Goal: Navigation & Orientation: Find specific page/section

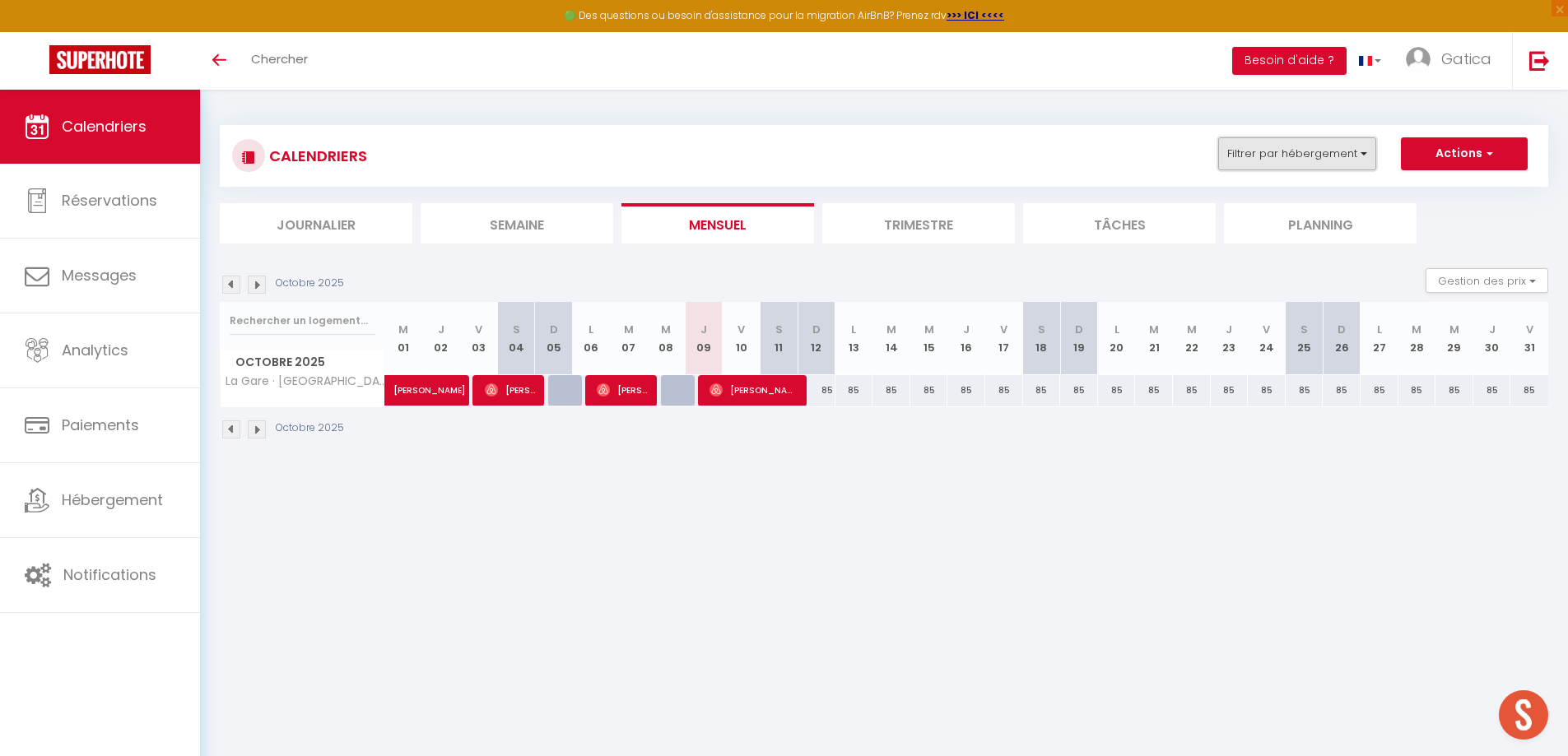
click at [1319, 145] on button "Filtrer par hébergement" at bounding box center [1297, 154] width 158 height 33
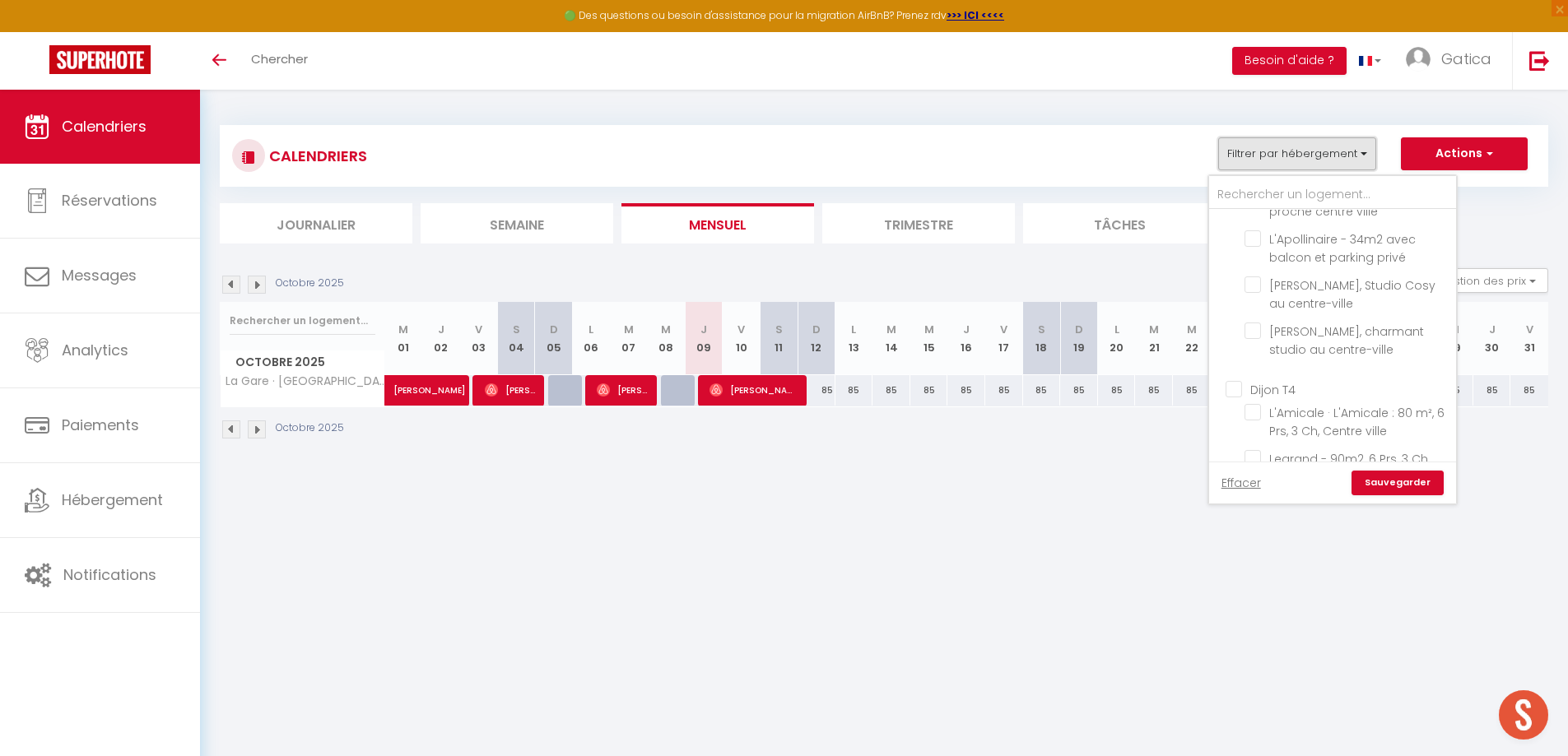
scroll to position [493, 0]
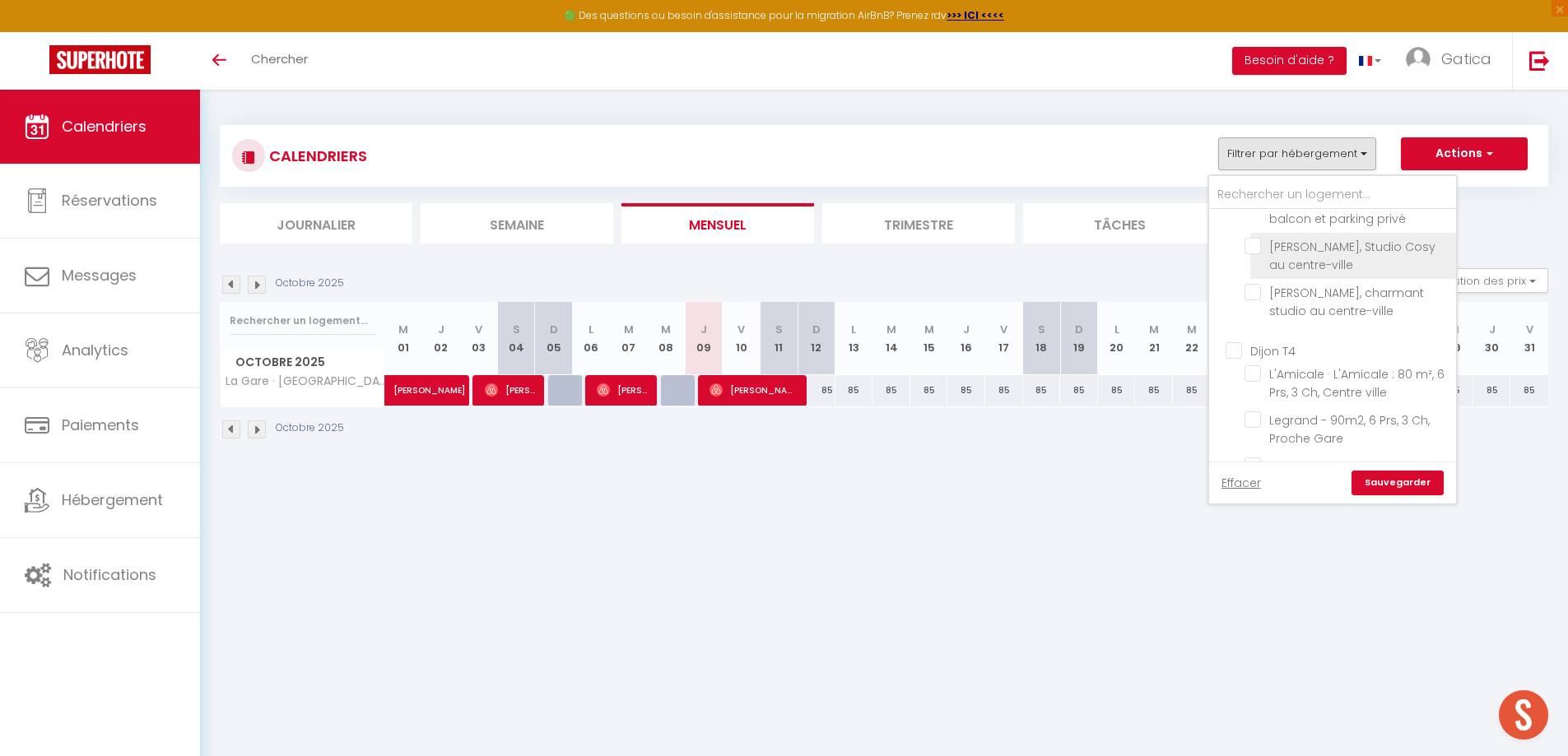
click at [1255, 252] on input "[PERSON_NAME], Studio Cosy au centre-ville" at bounding box center [1347, 246] width 206 height 16
checkbox input "true"
checkbox input "false"
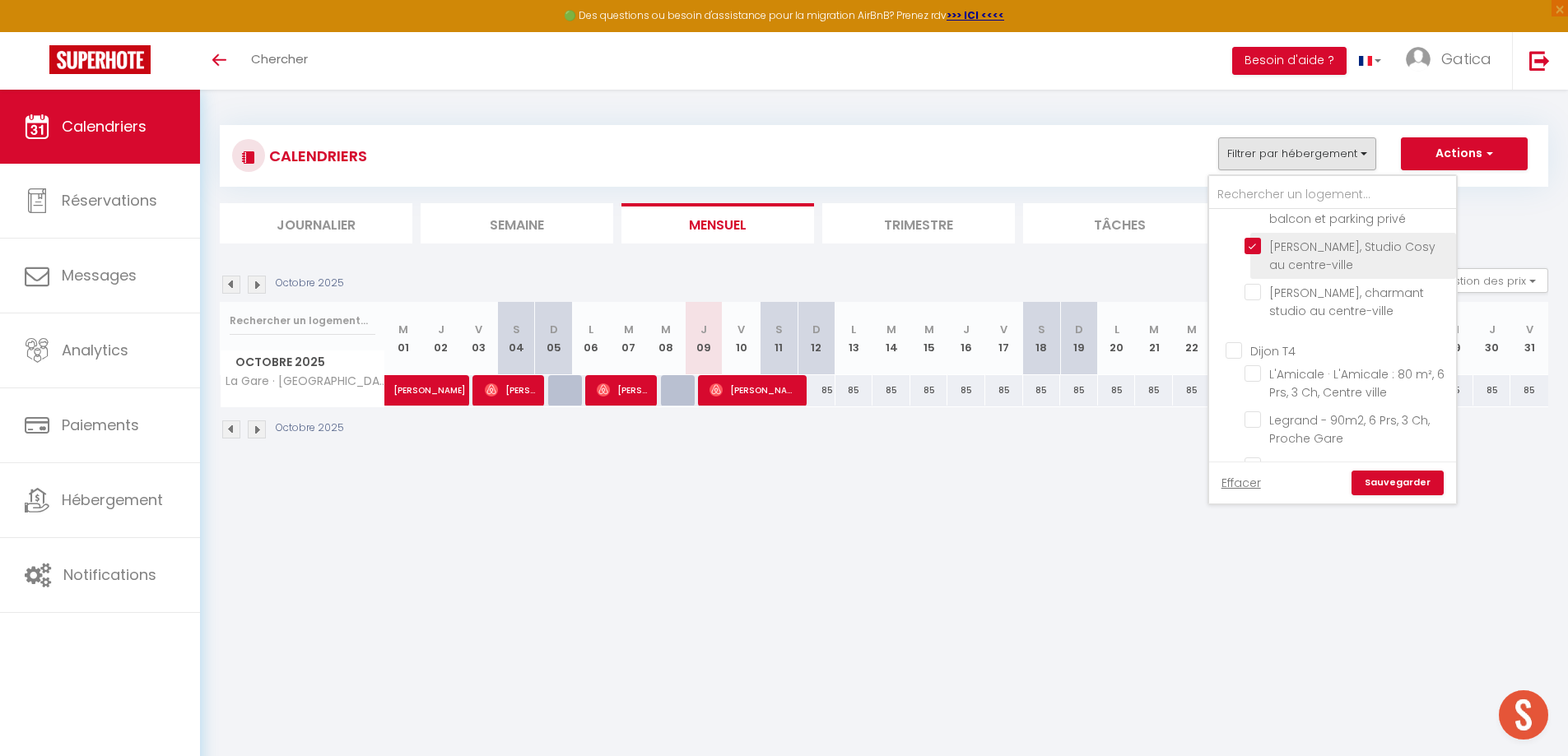
checkbox input "false"
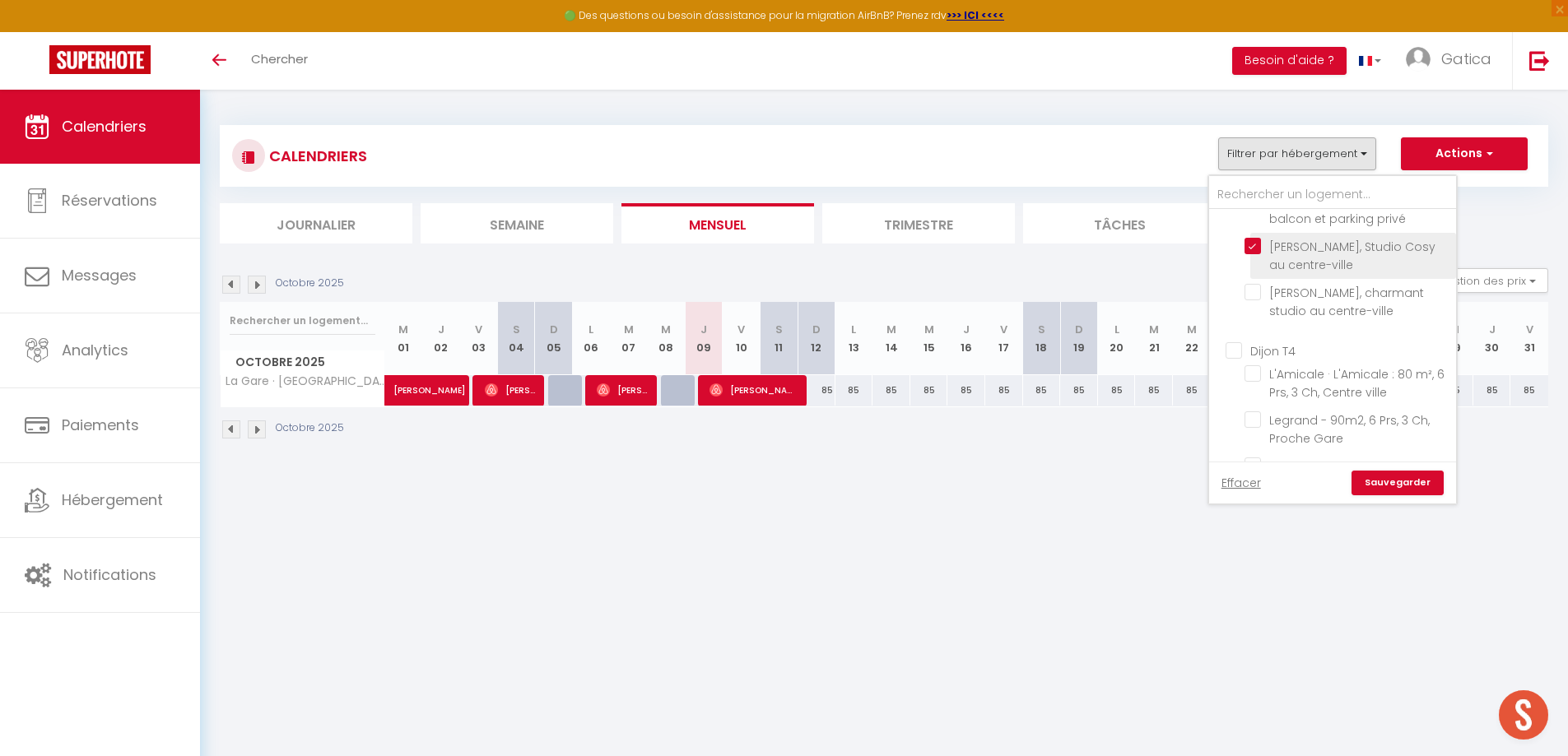
checkbox input "false"
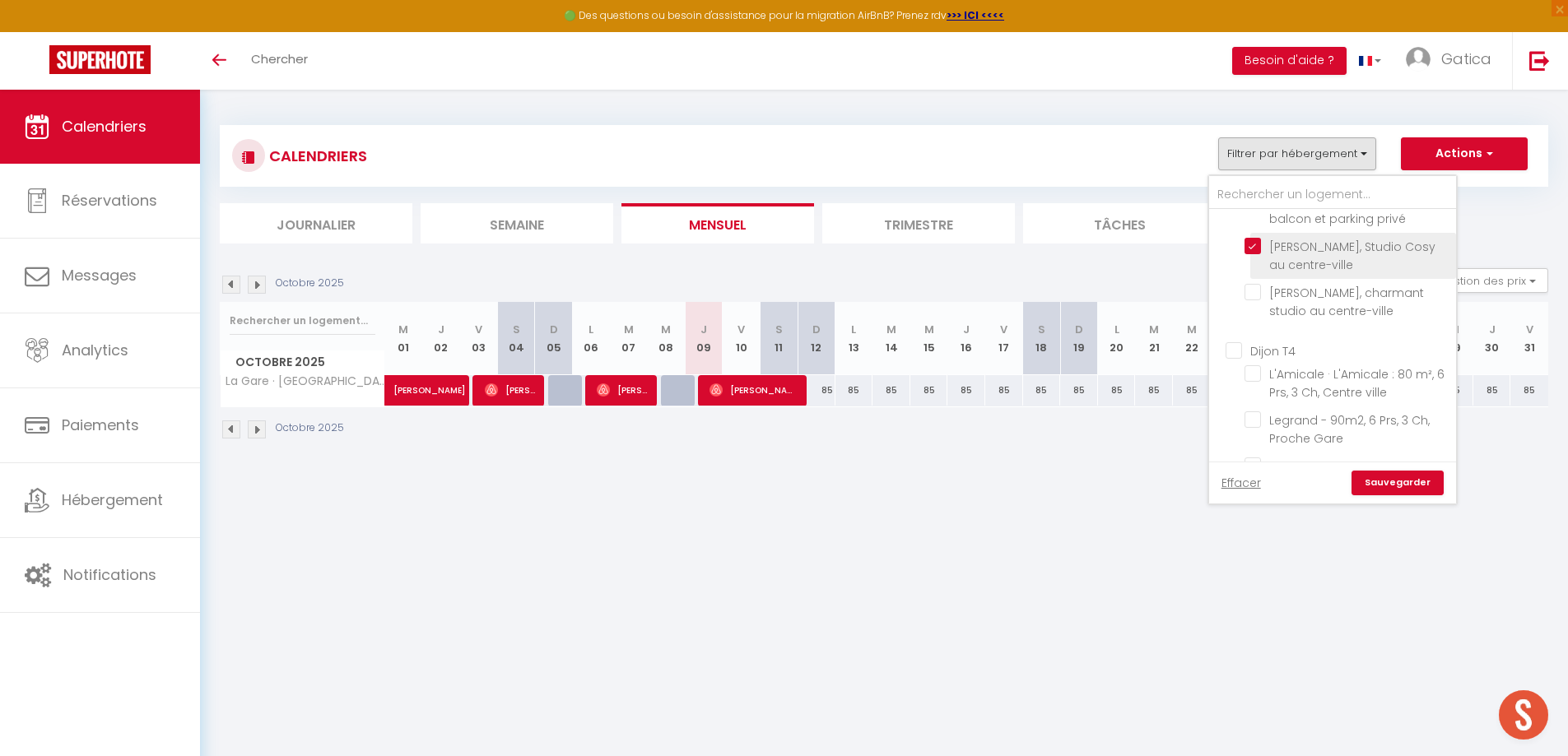
checkbox input "false"
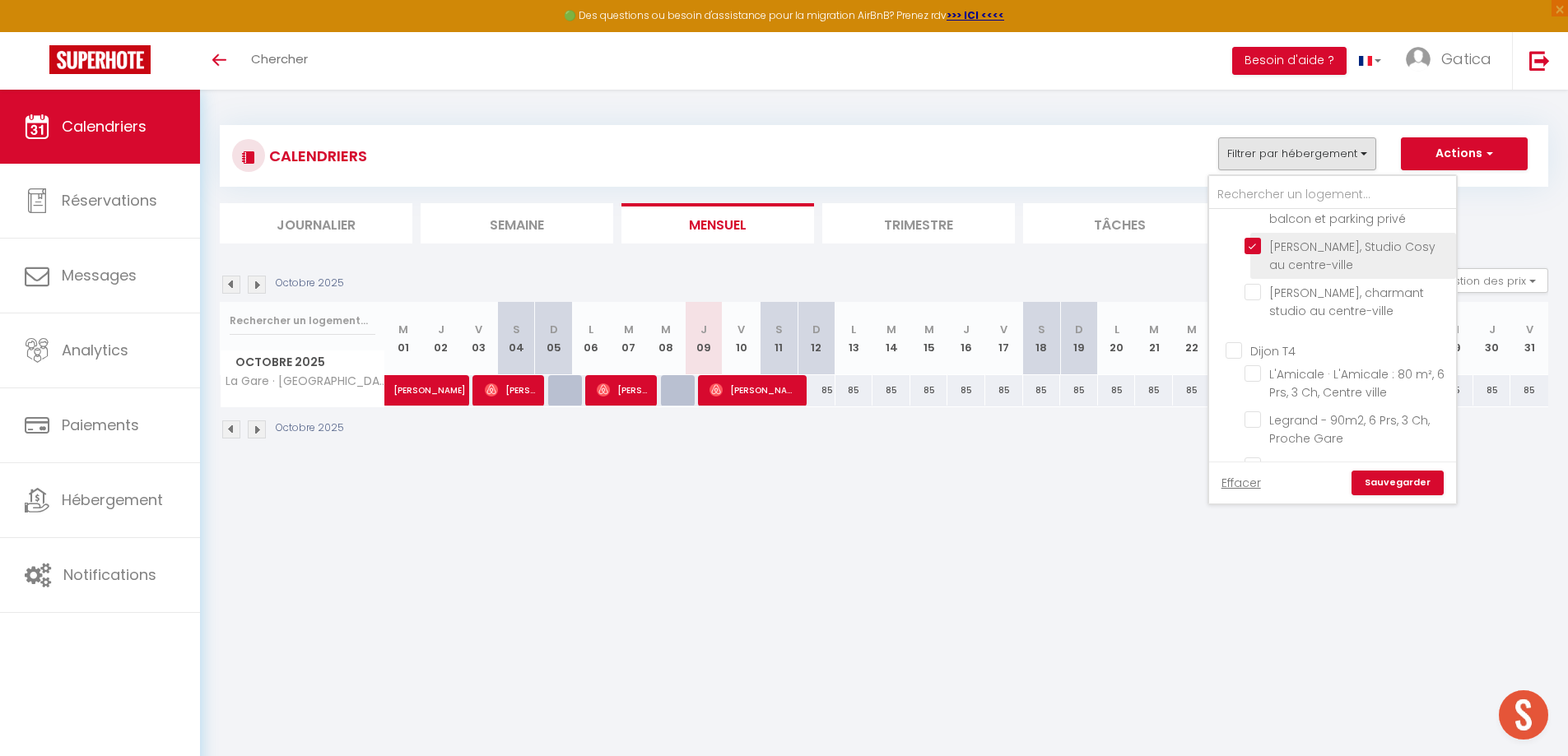
checkbox input "false"
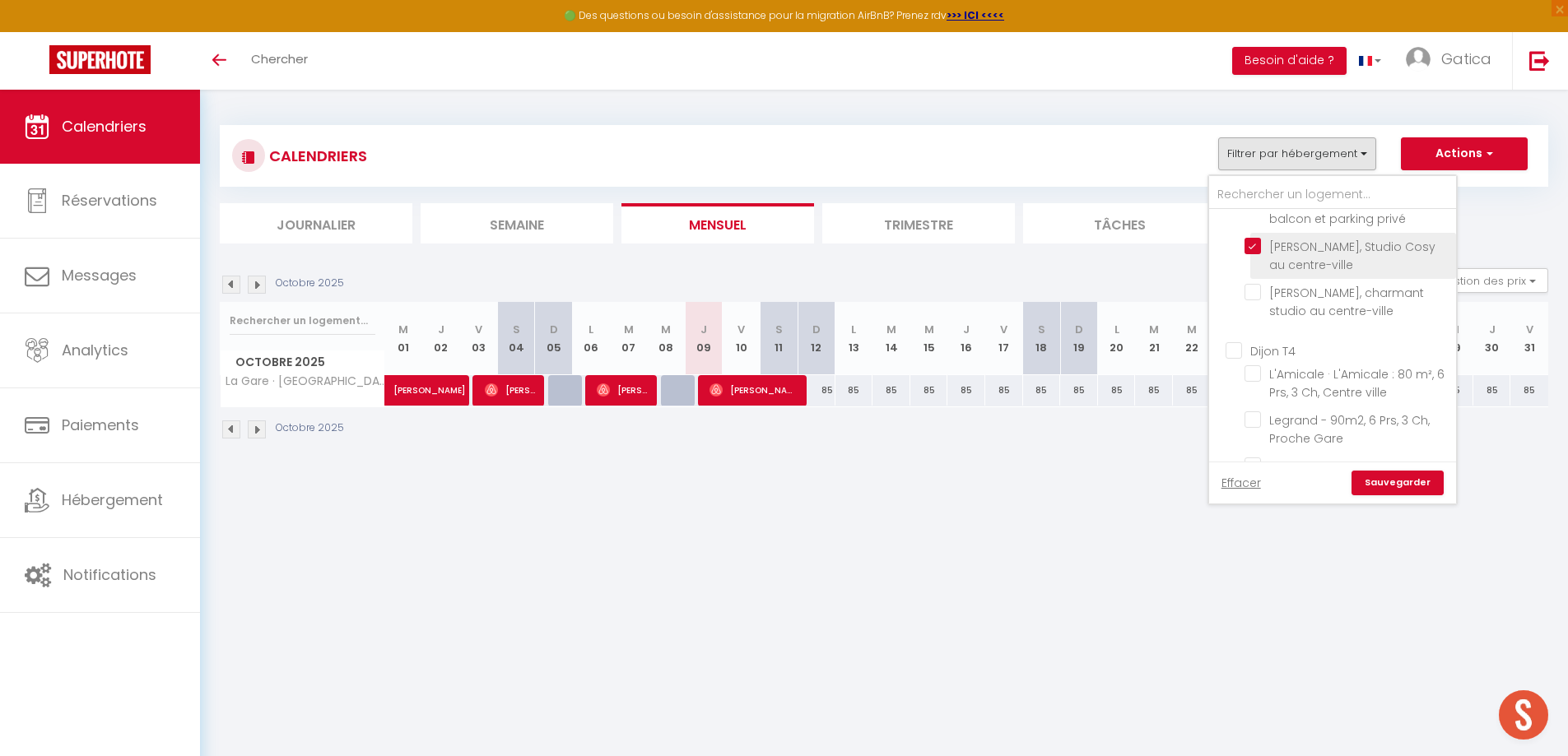
checkbox input "false"
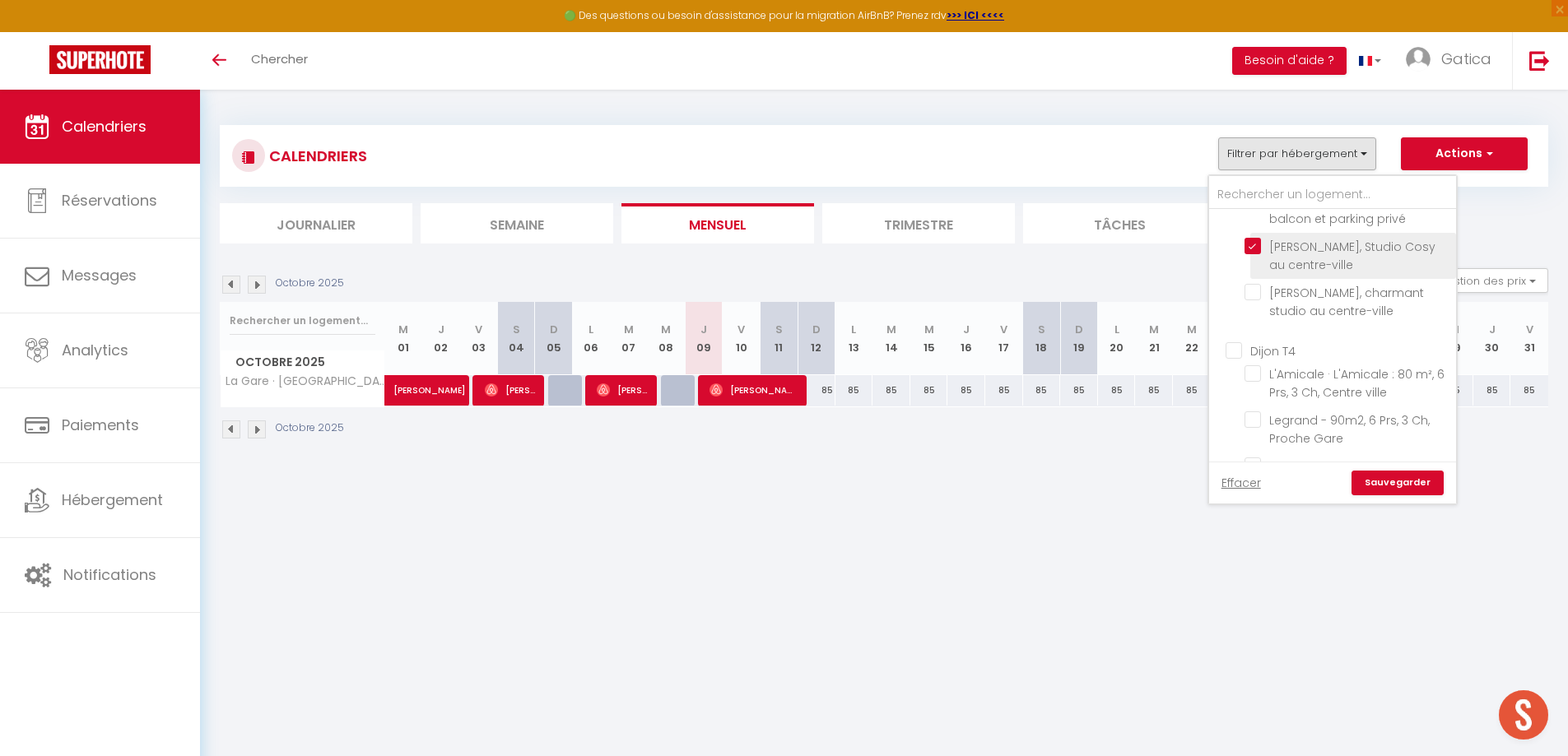
checkbox input "false"
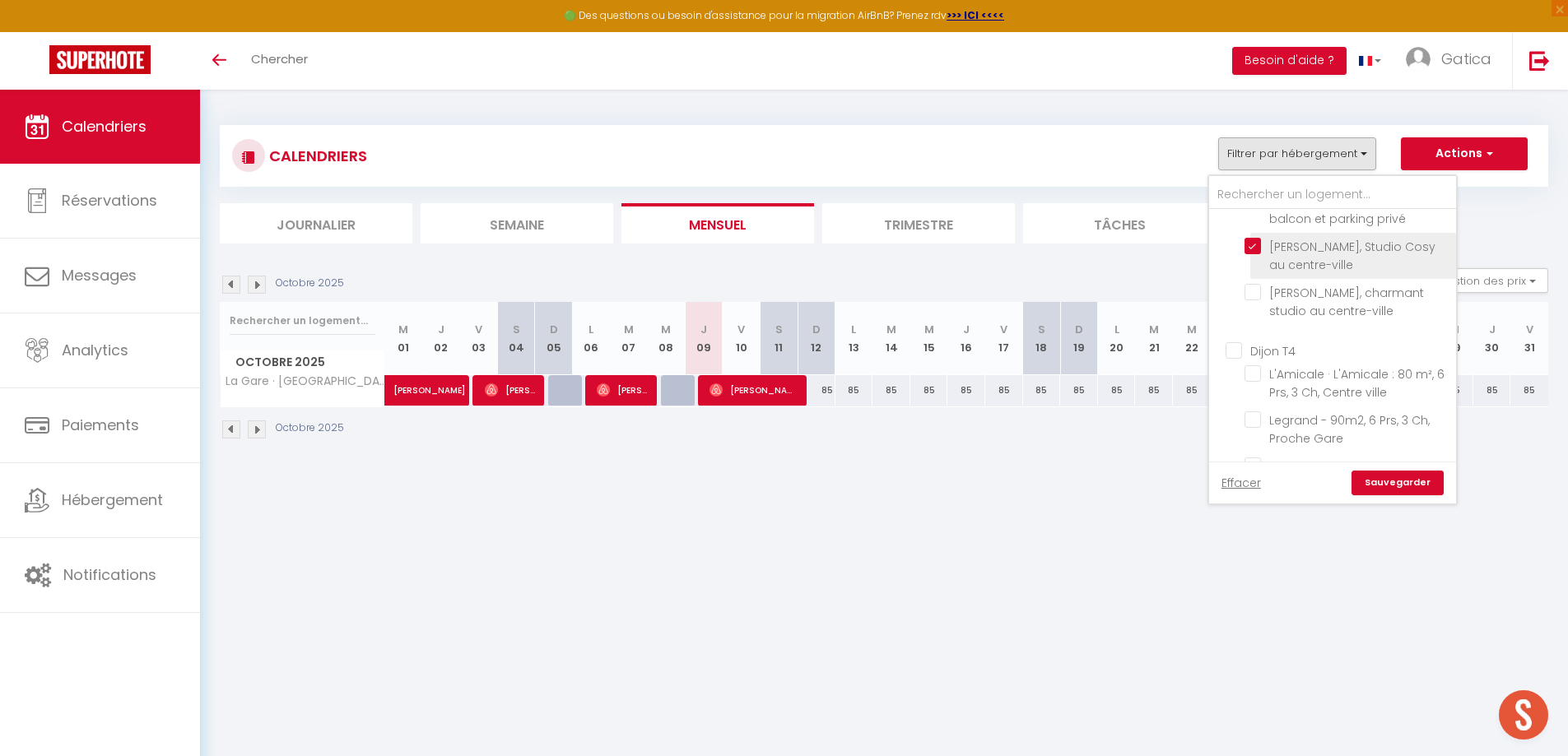
checkbox input "false"
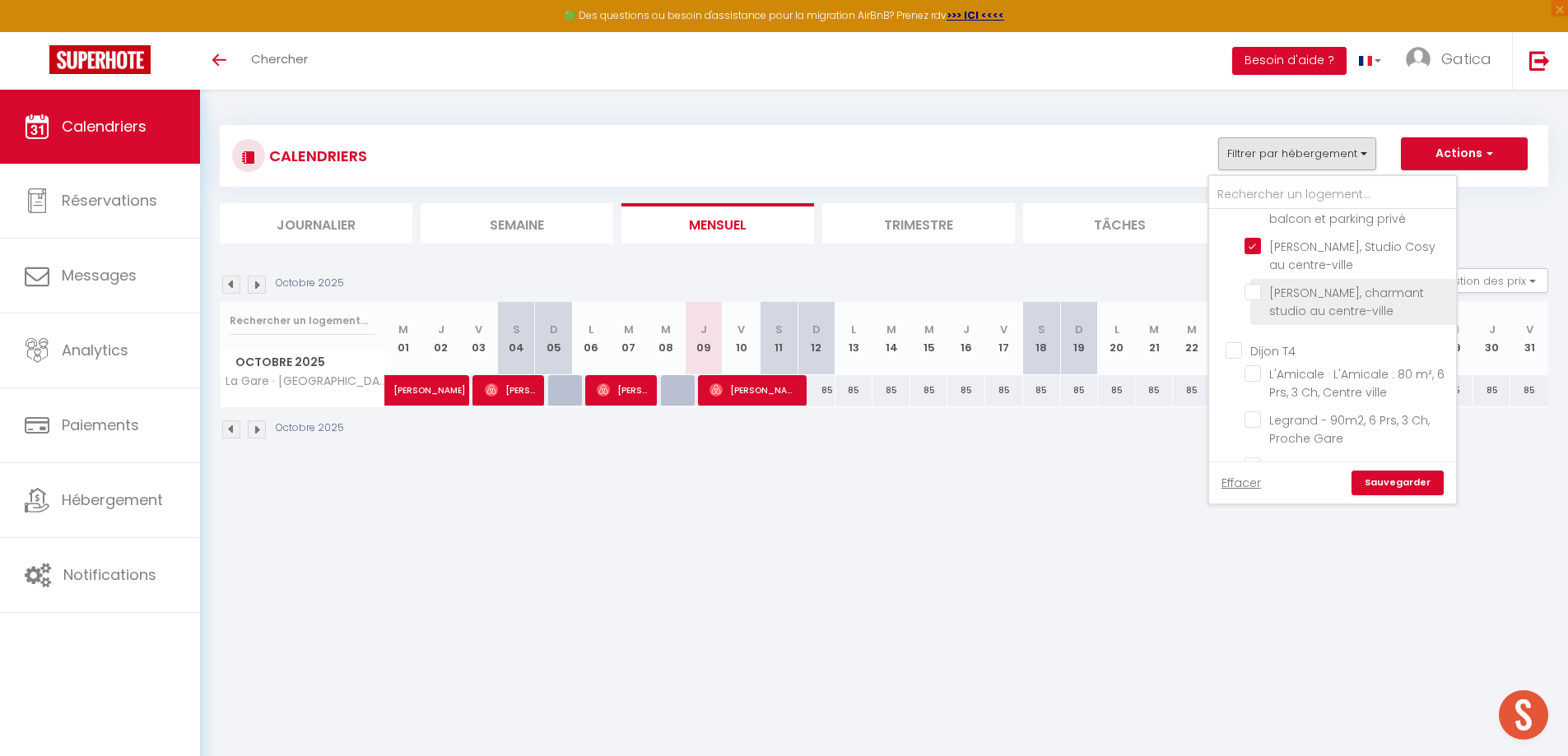
click at [1255, 296] on input "[PERSON_NAME], charmant studio au centre-ville" at bounding box center [1347, 292] width 206 height 16
checkbox input "true"
checkbox input "false"
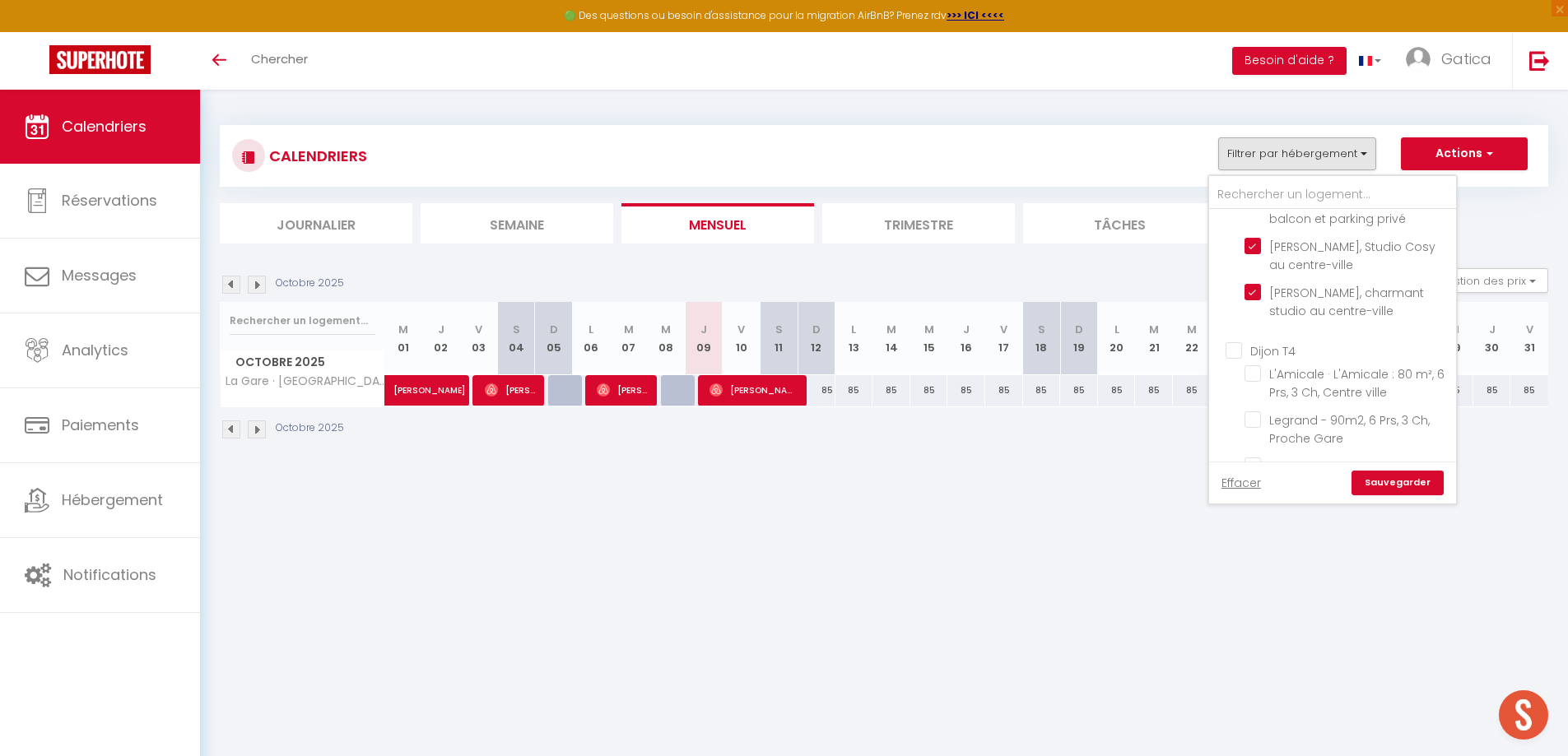
checkbox input "false"
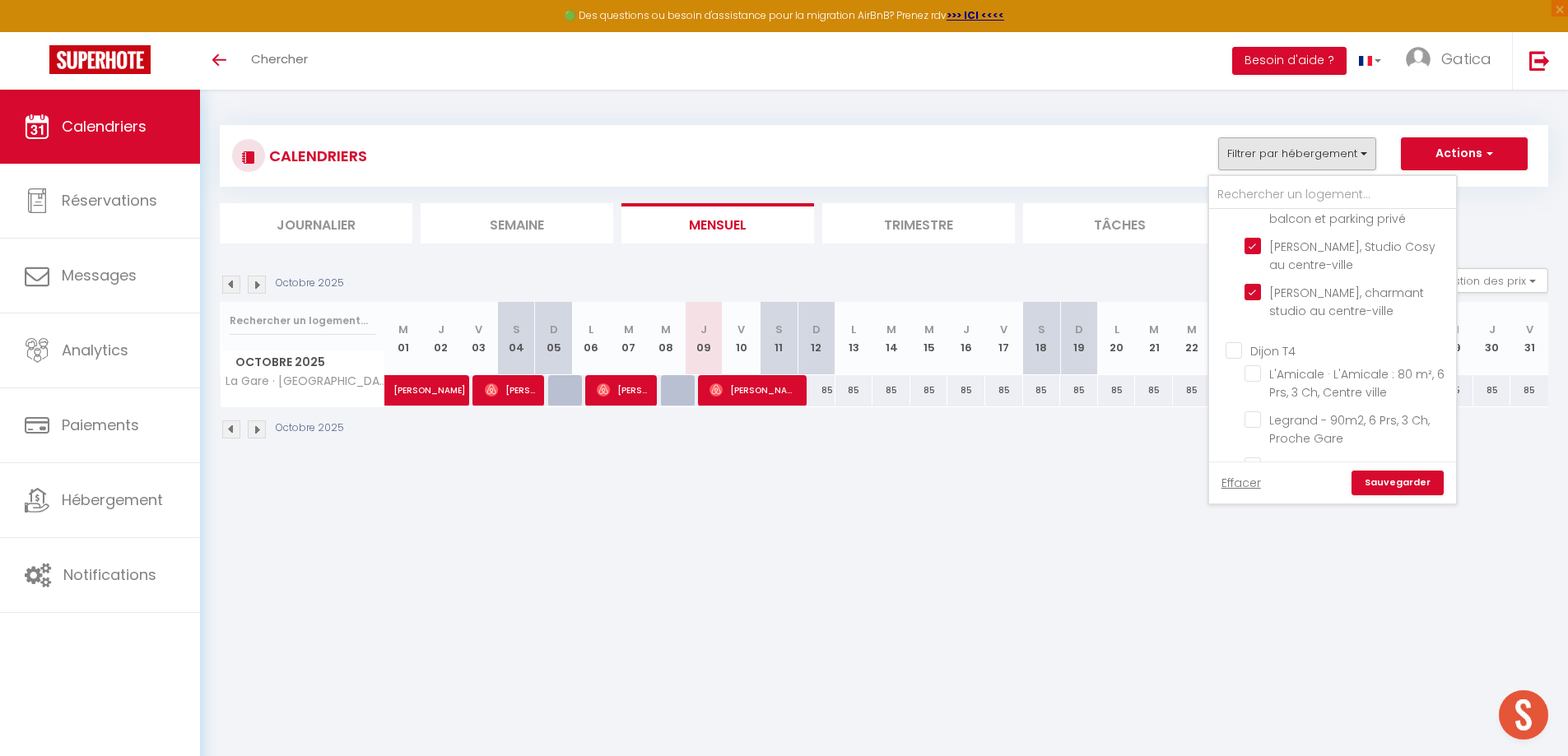
checkbox input "false"
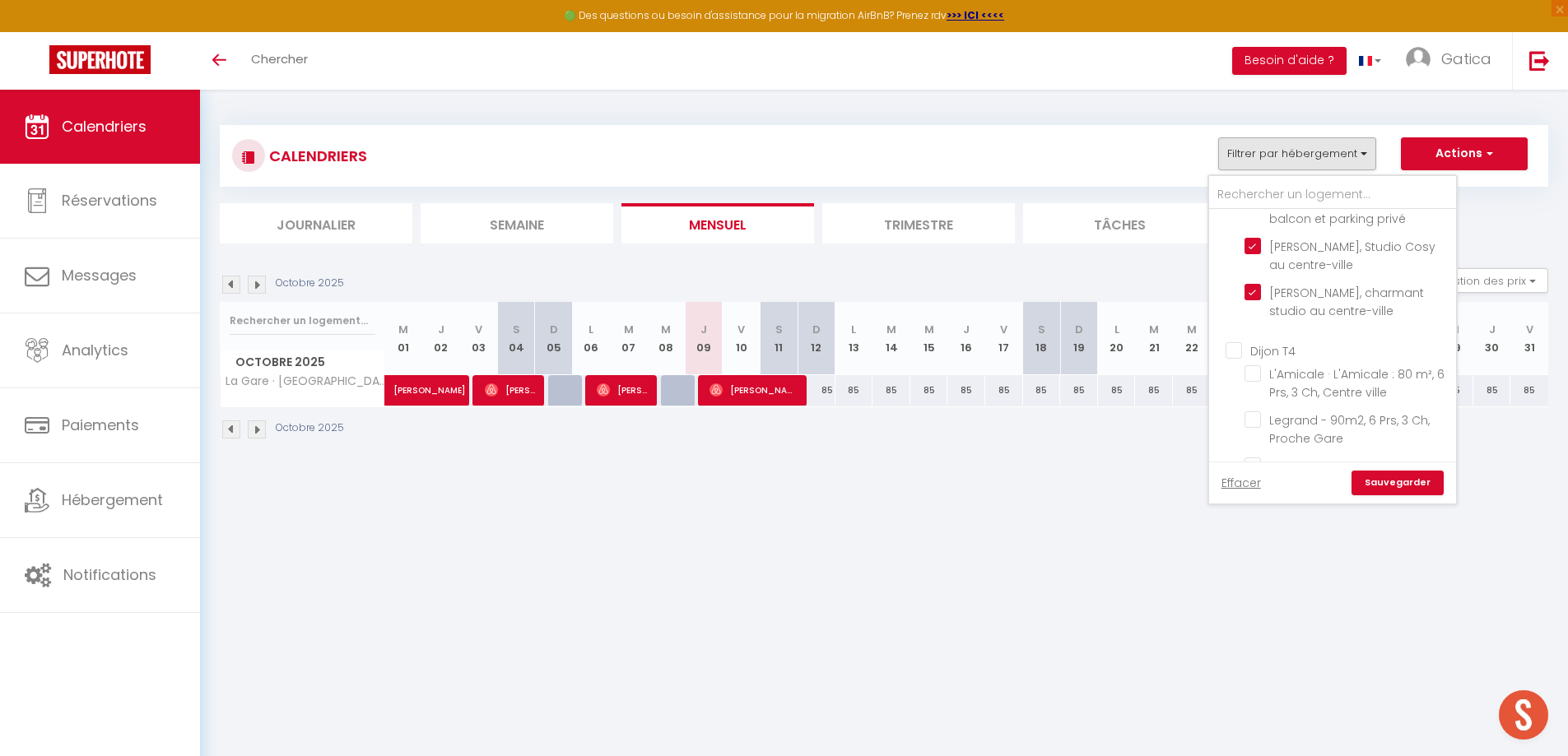
checkbox input "false"
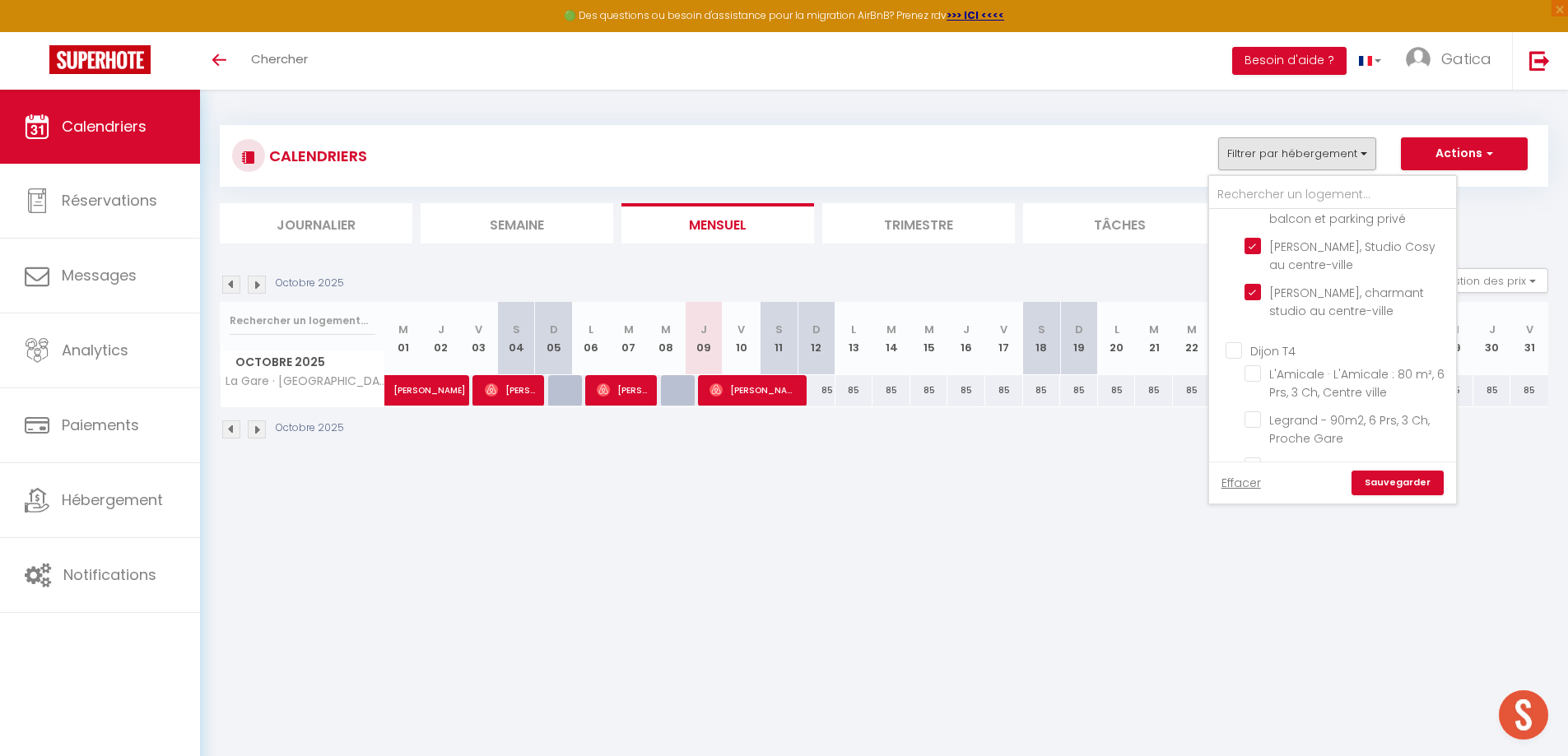
checkbox input "false"
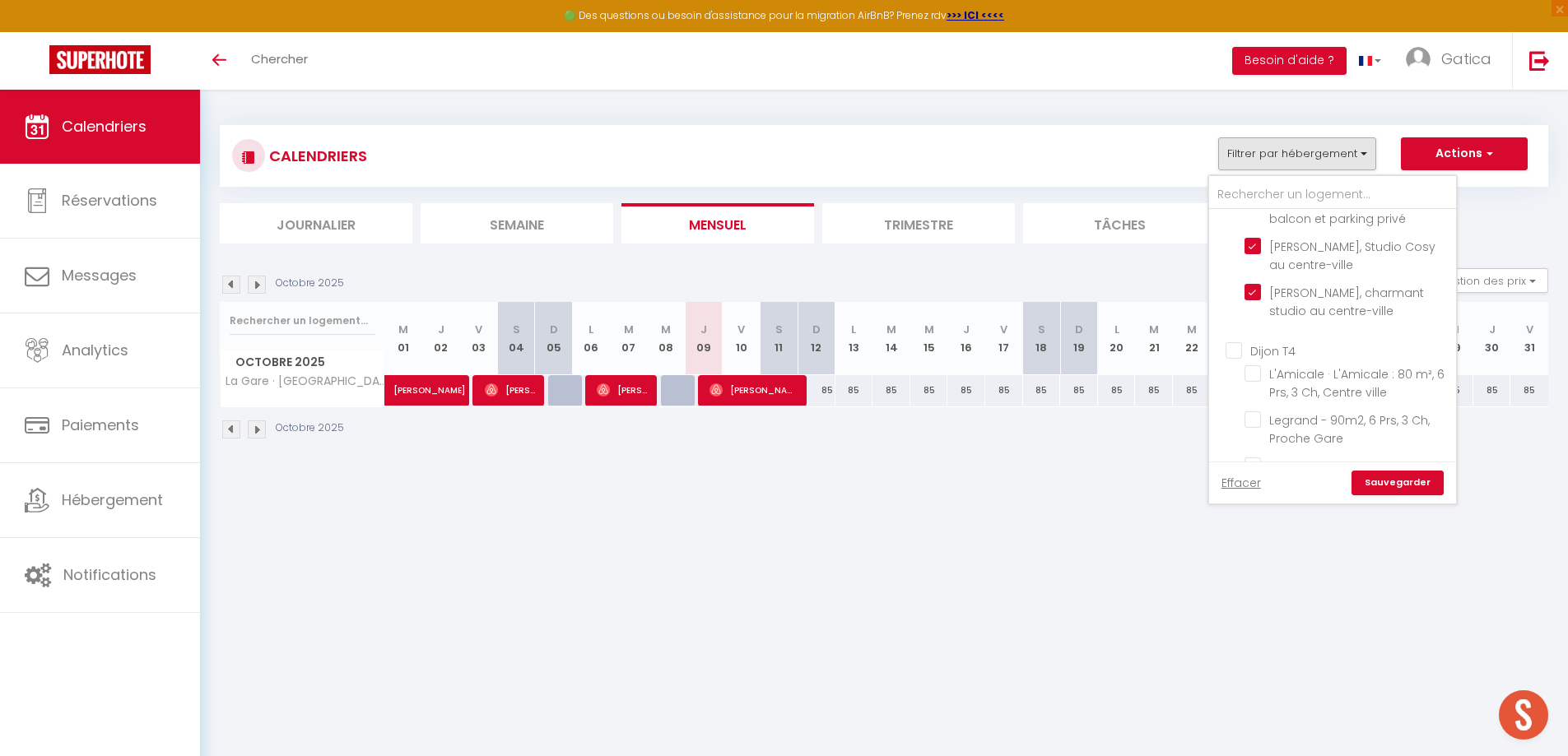
checkbox input "false"
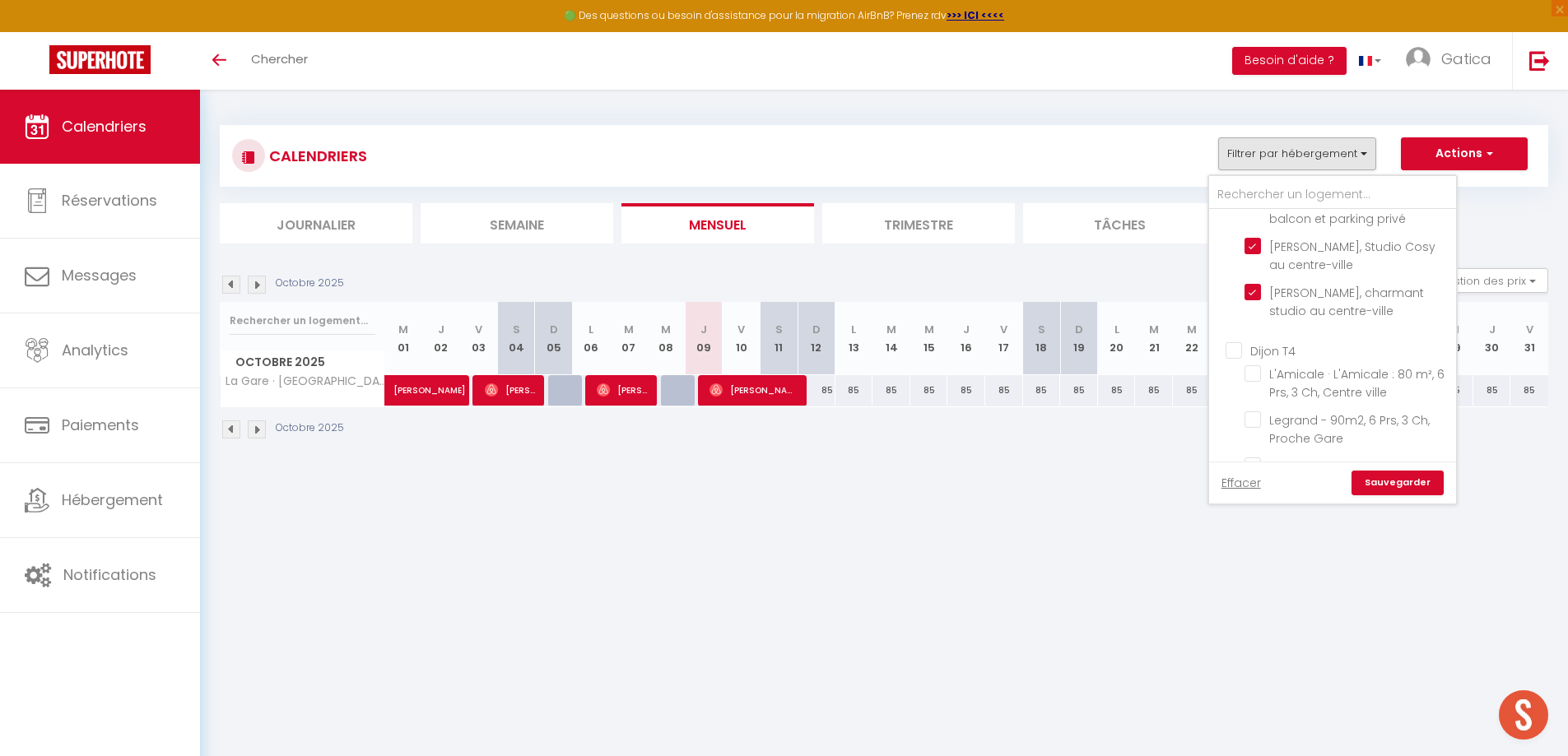
checkbox input "false"
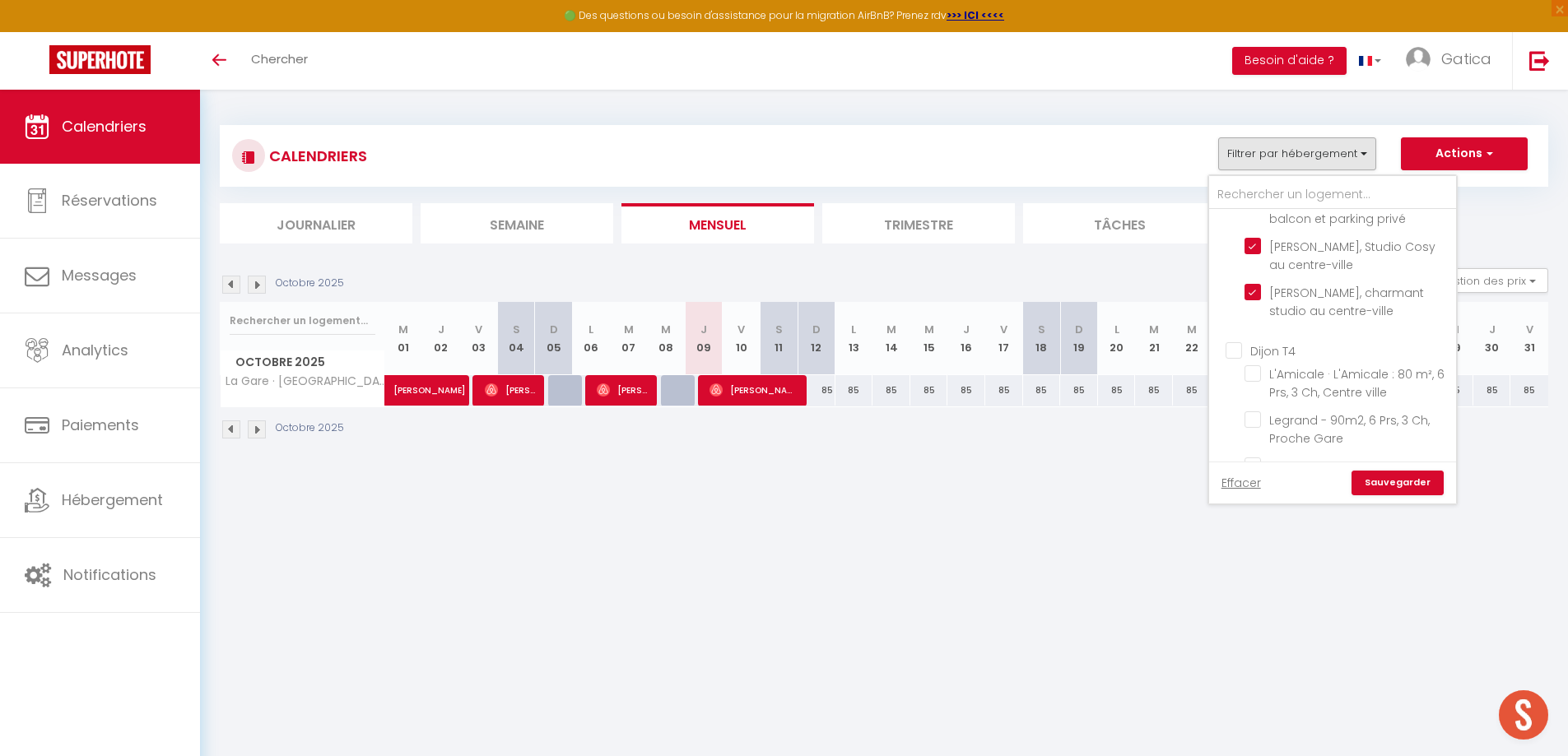
checkbox input "false"
click at [1252, 455] on input "Bed & Spa - La Parenthese" at bounding box center [1347, 463] width 206 height 16
checkbox input "true"
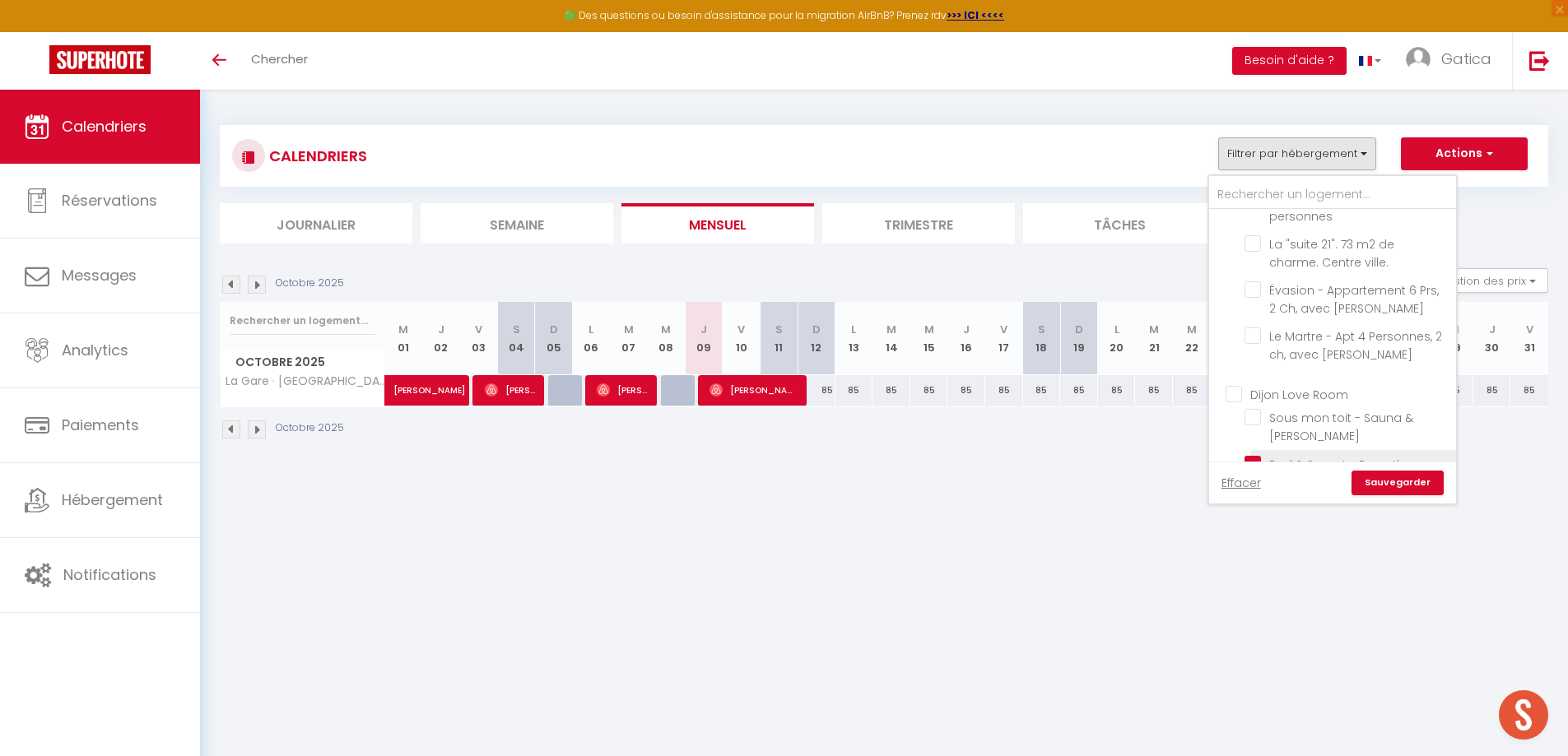
checkbox input "false"
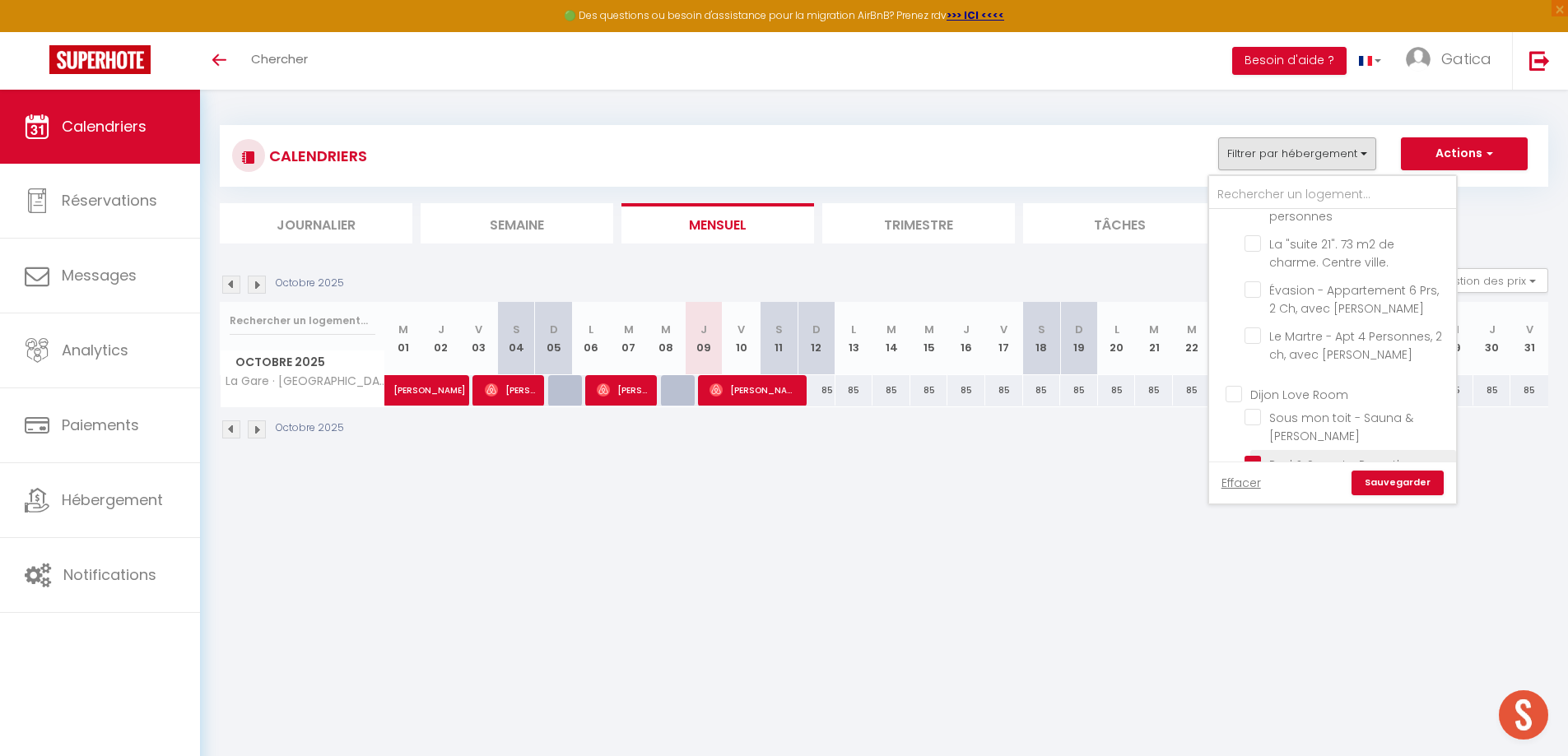
checkbox input "false"
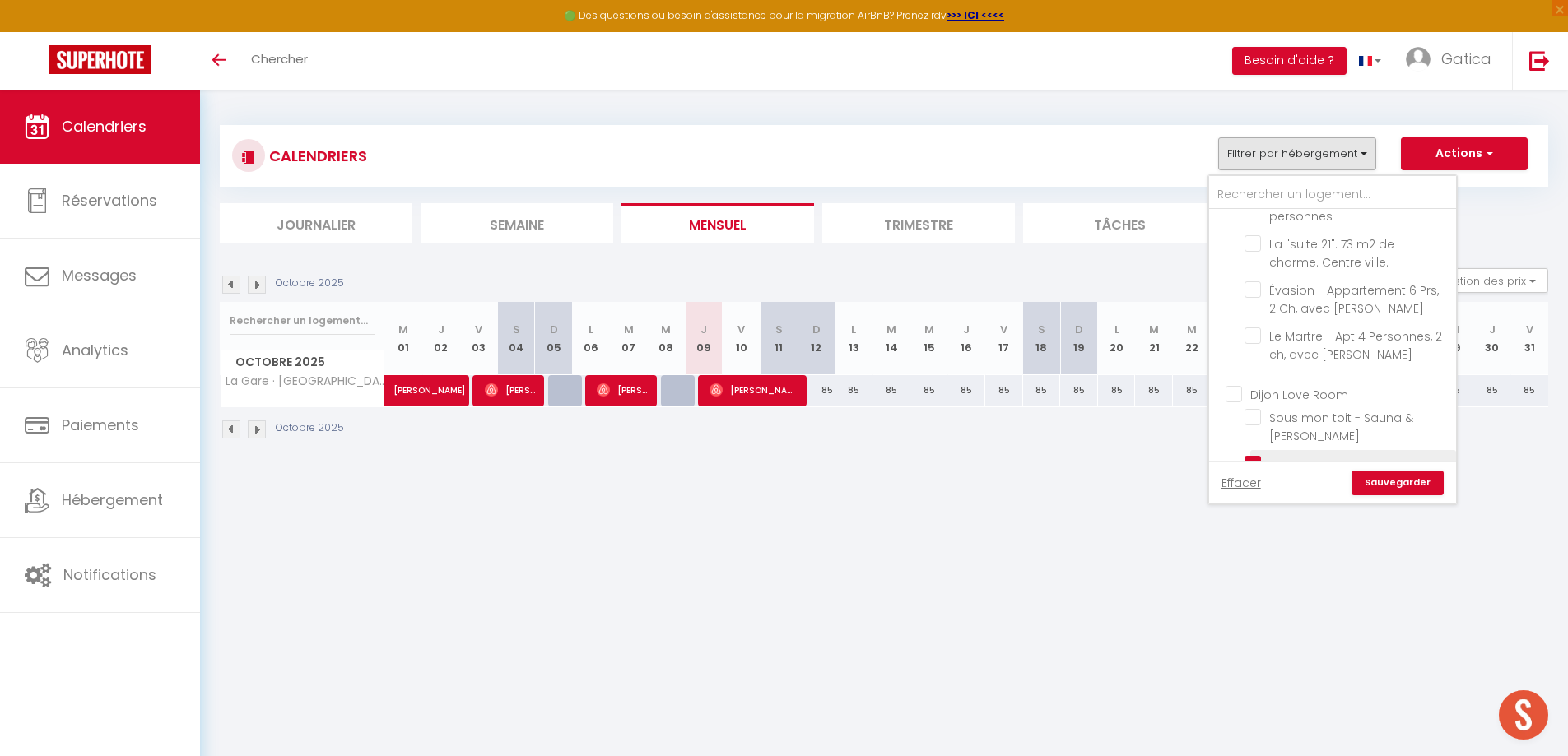
checkbox input "false"
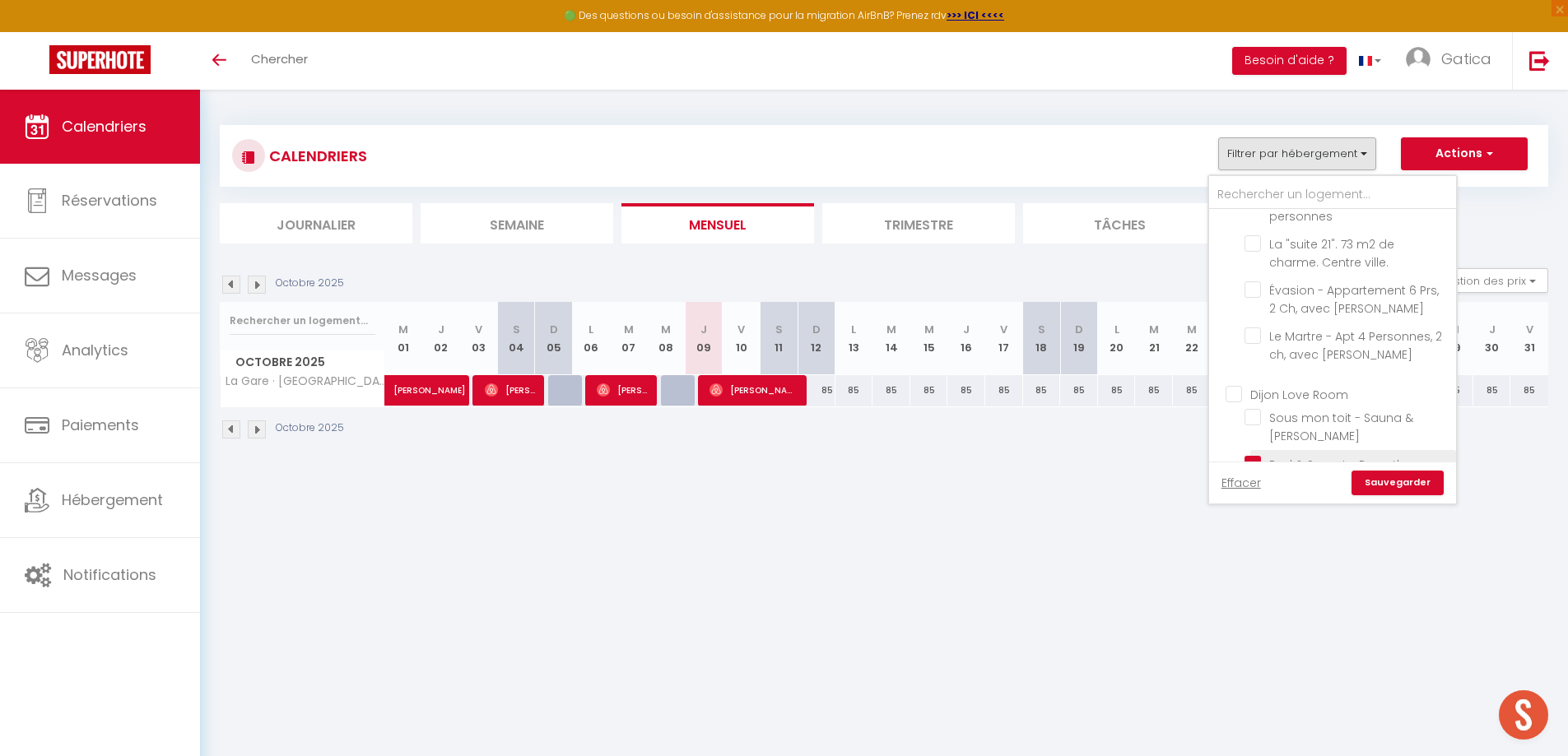
checkbox input "false"
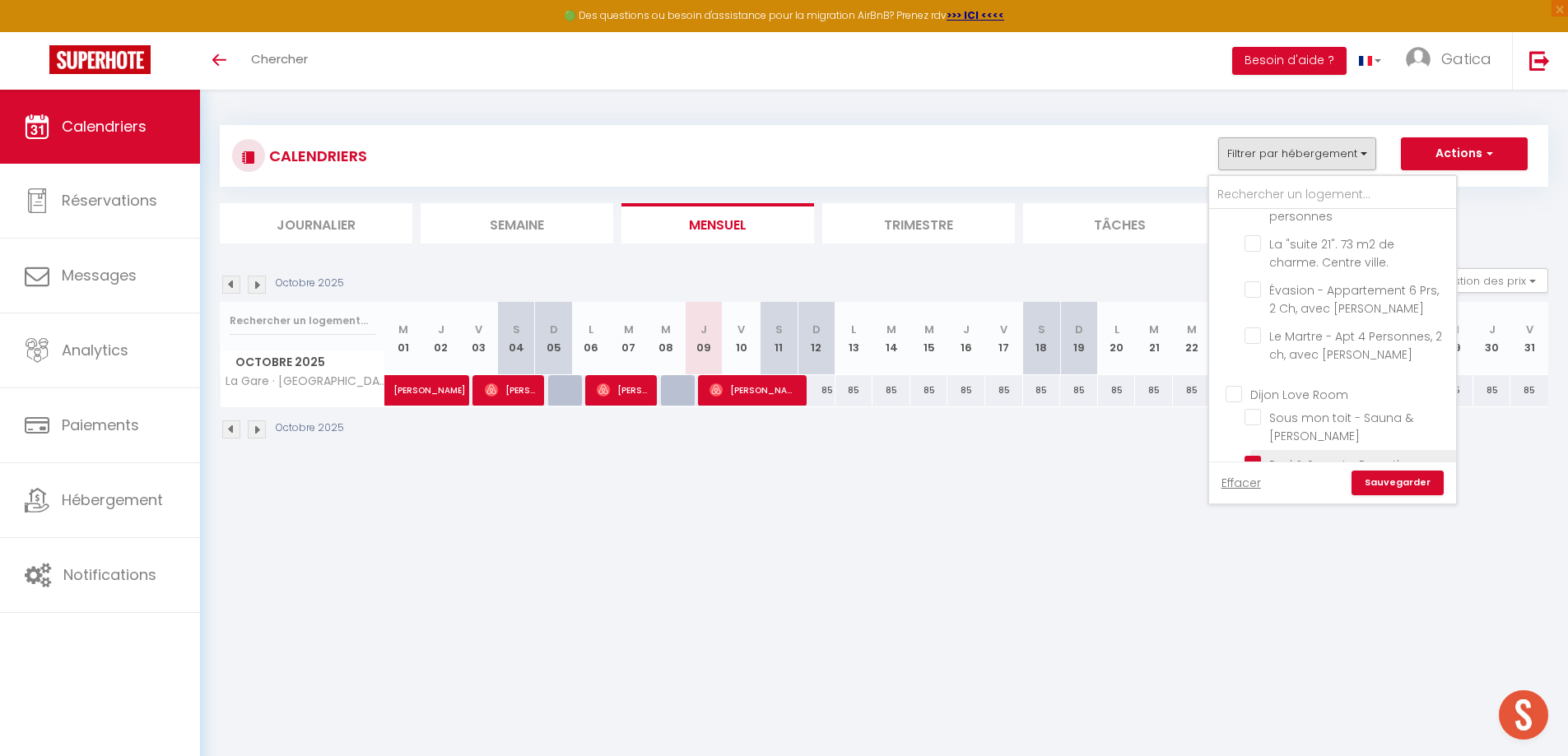
checkbox input "false"
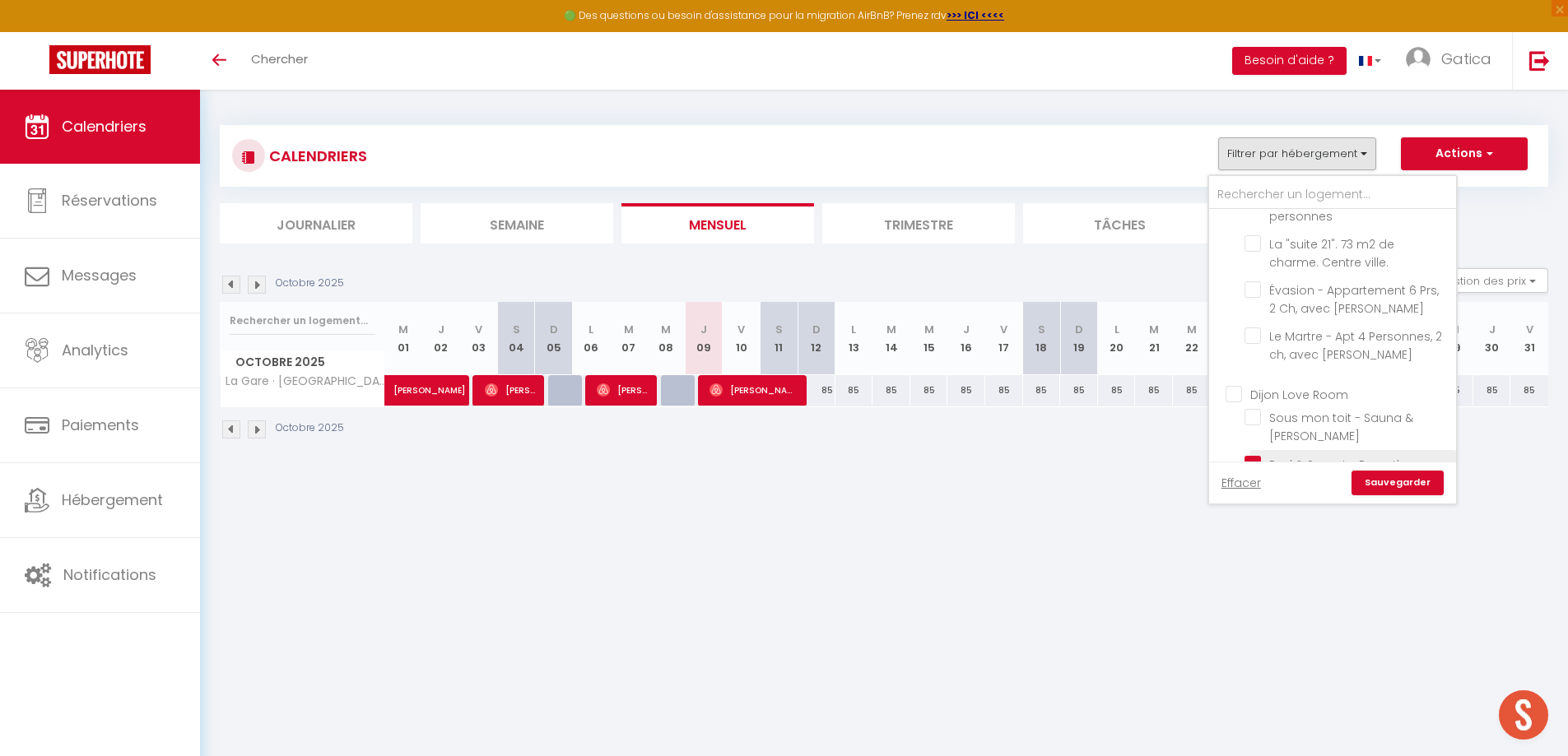
checkbox input "false"
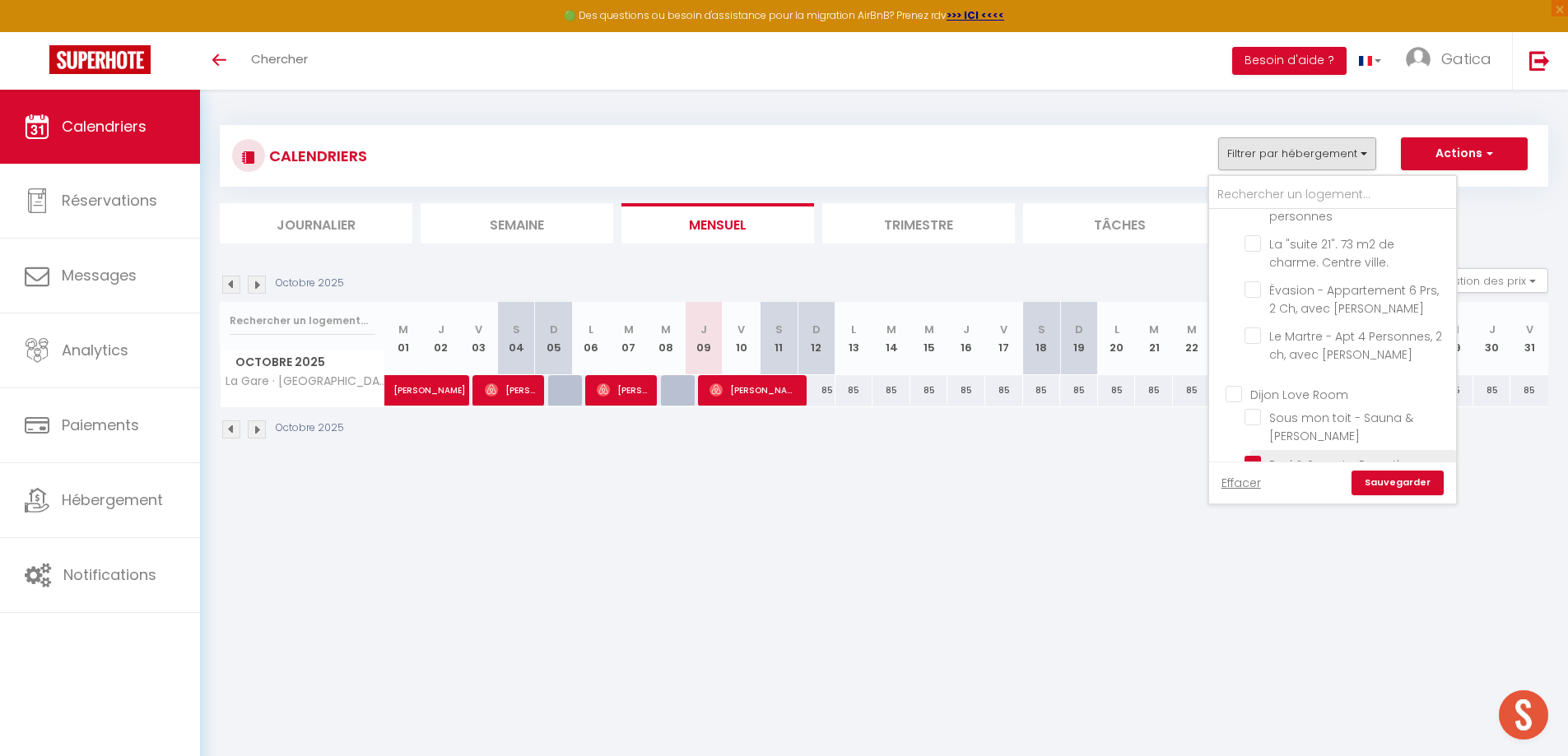
checkbox input "false"
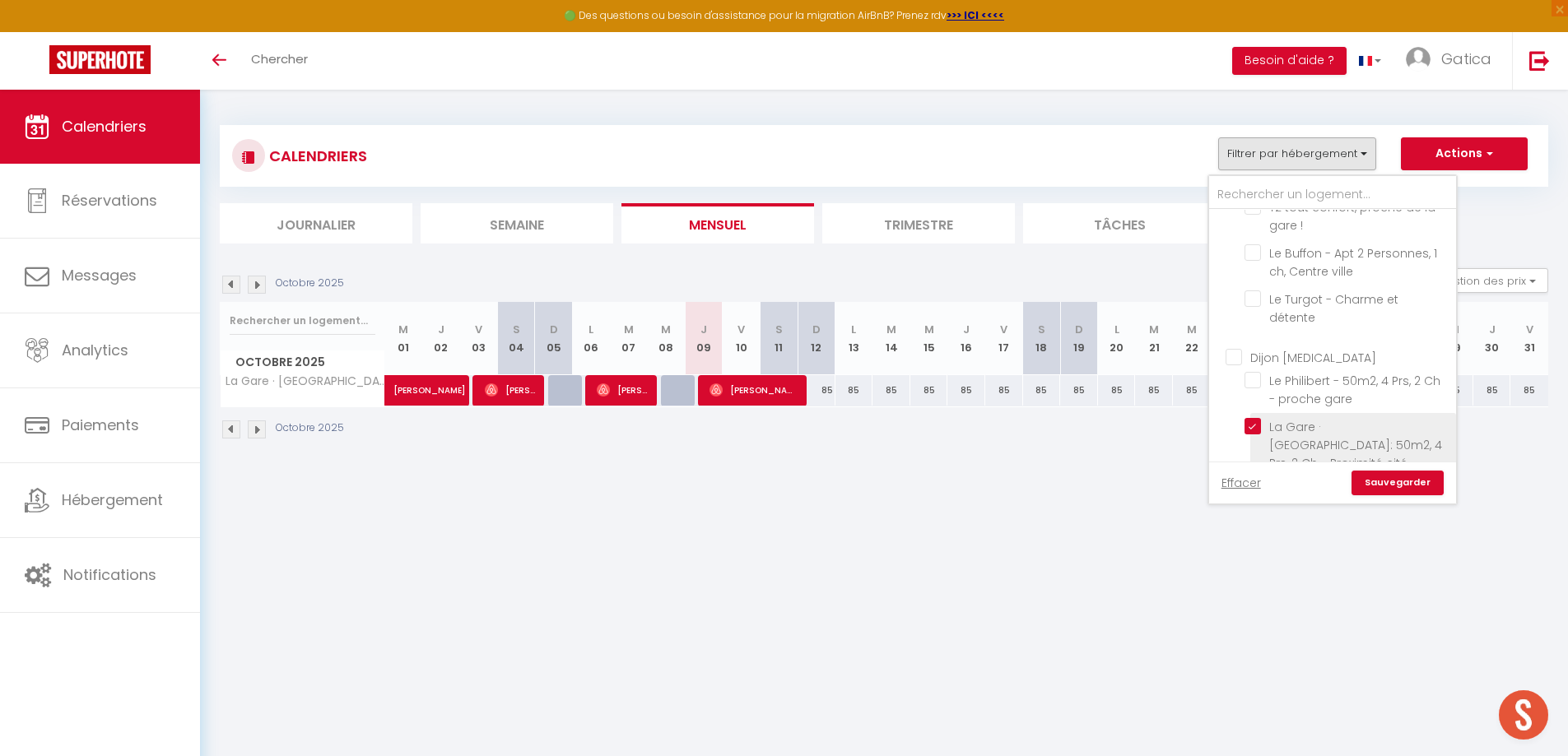
click at [1252, 418] on input "La Gare · [GEOGRAPHIC_DATA]: 50m2, 4 Prs, 2 Ch - Proximité cité [MEDICAL_DATA]" at bounding box center [1347, 426] width 206 height 16
checkbox input "true"
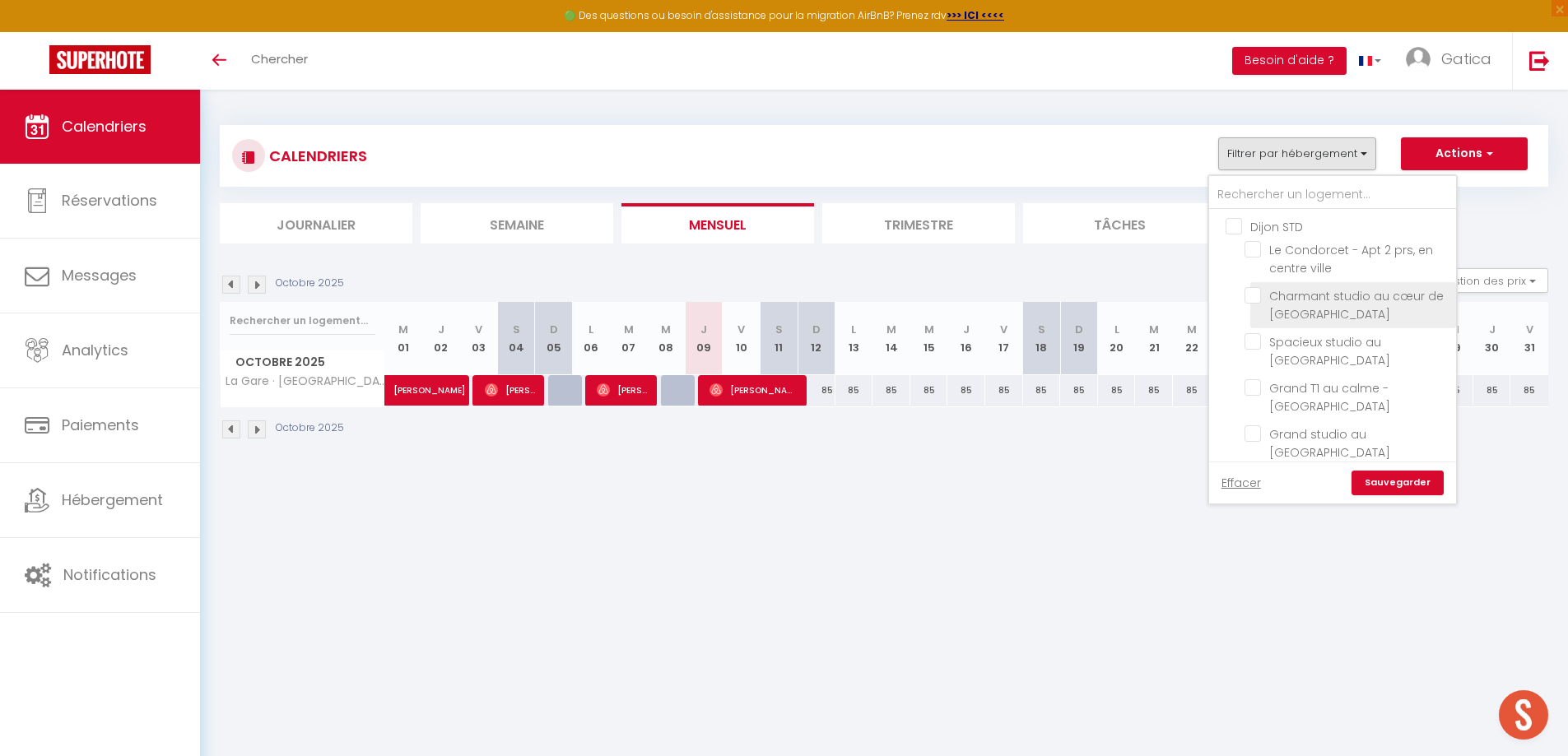
scroll to position [0, 0]
click at [1251, 297] on input "Charmant studio au cœur de [GEOGRAPHIC_DATA]" at bounding box center [1347, 296] width 206 height 16
checkbox input "true"
checkbox input "false"
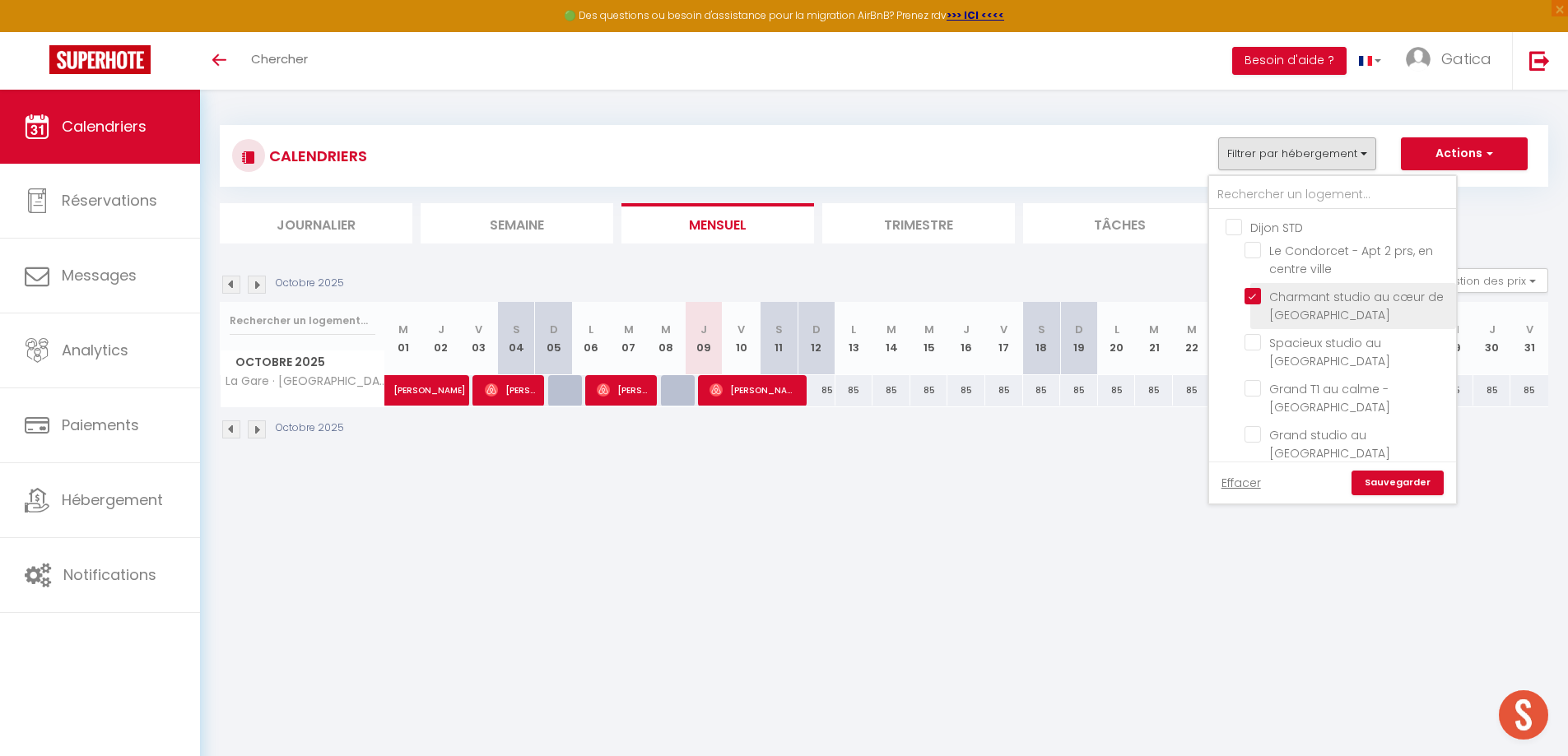
checkbox input "false"
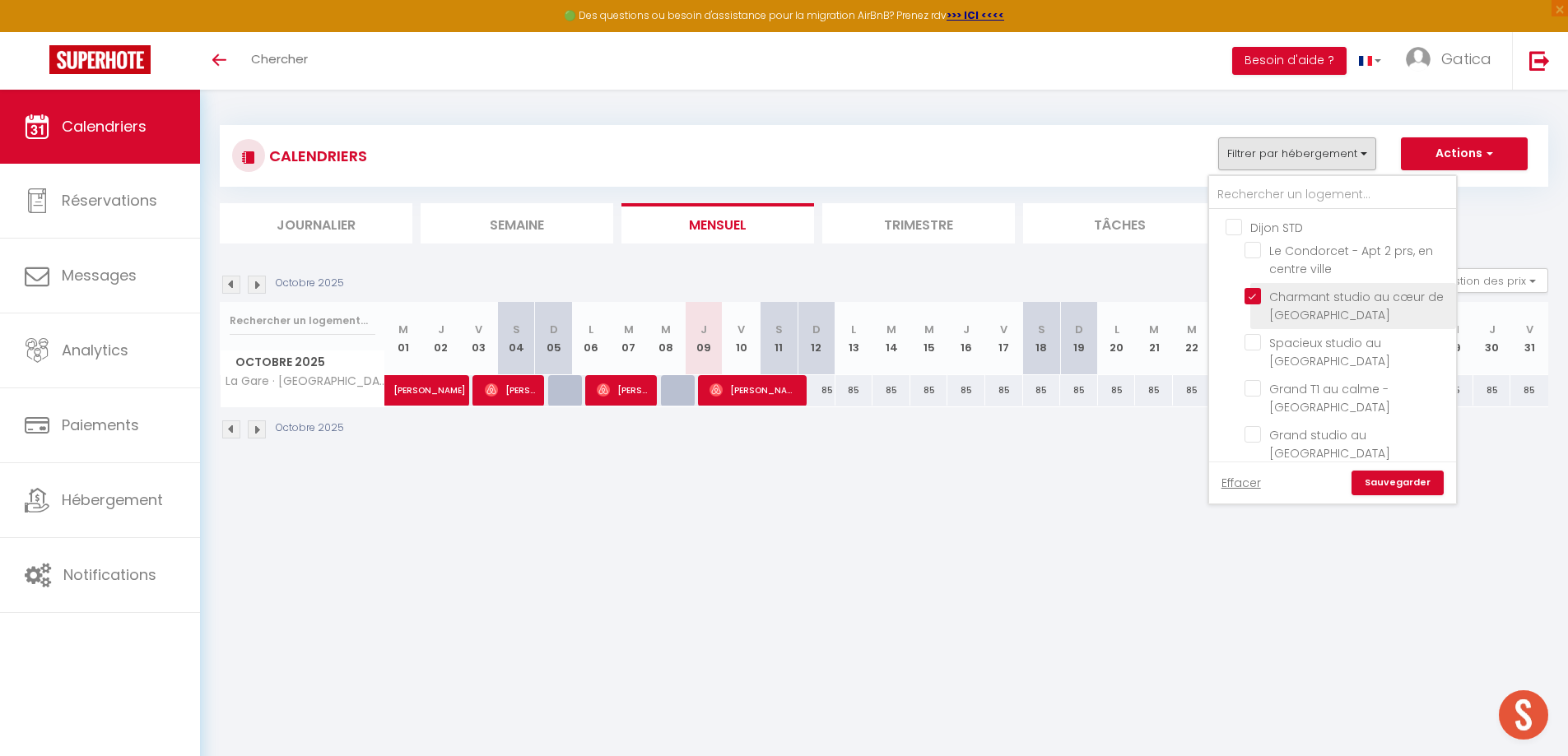
checkbox input "false"
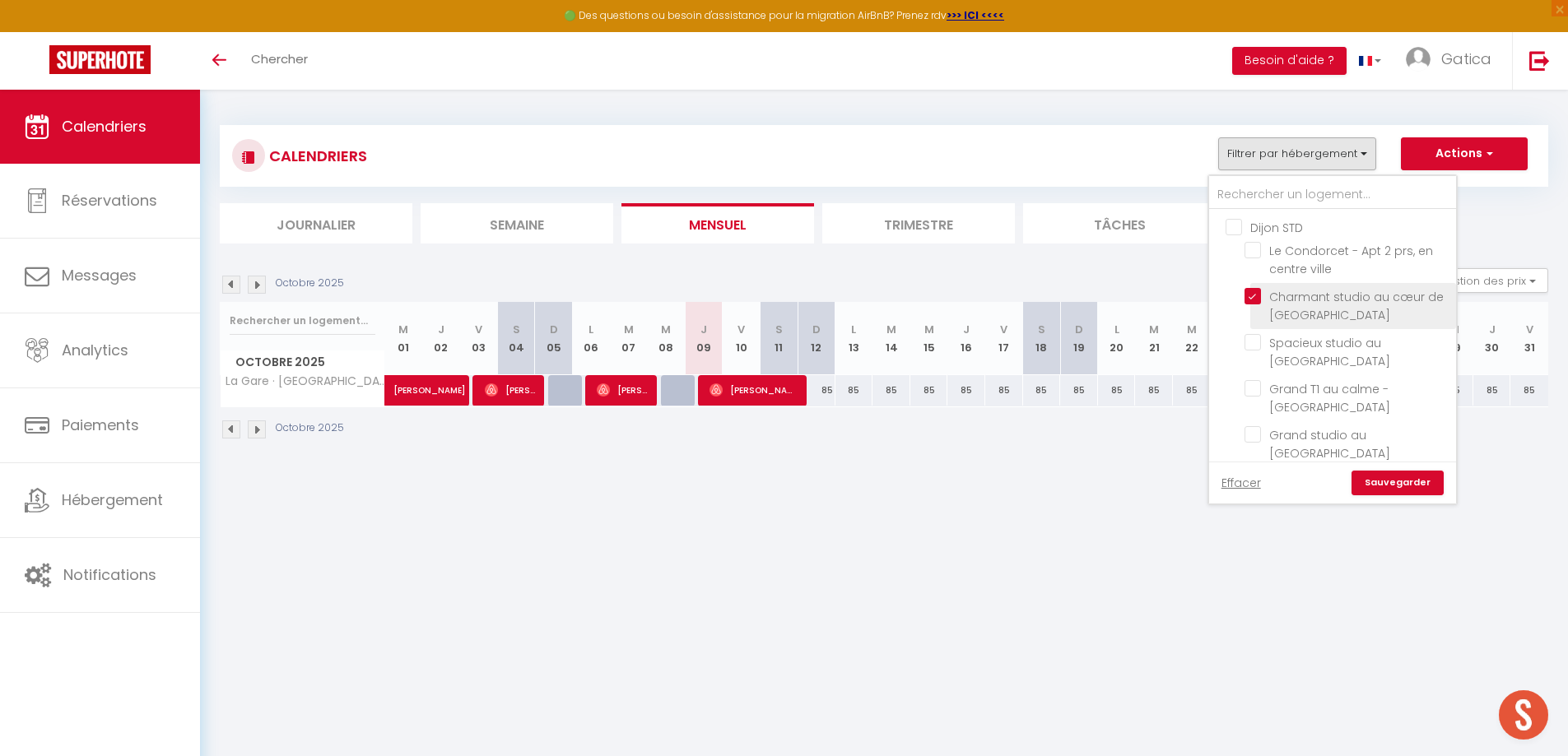
checkbox input "false"
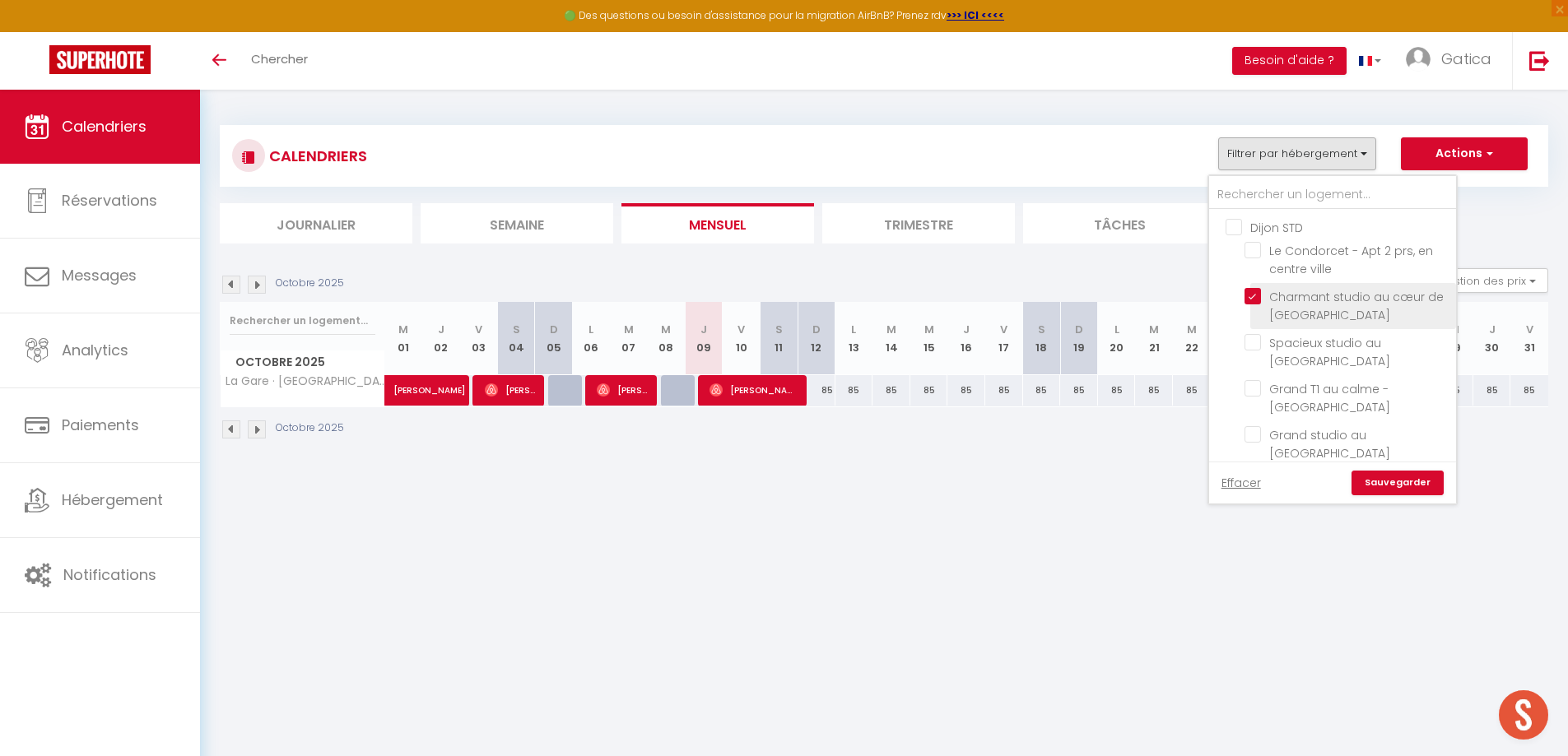
checkbox input "false"
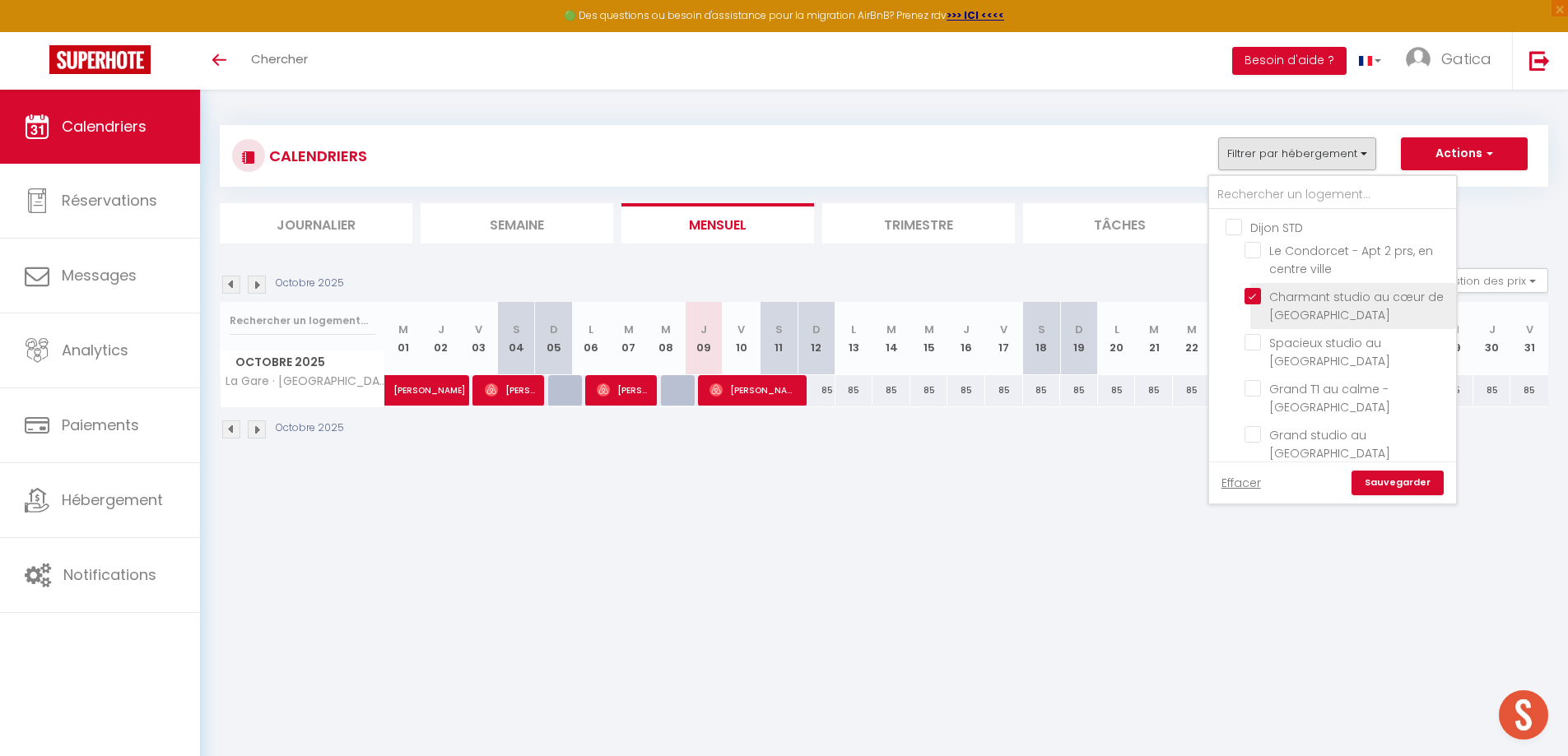
checkbox input "false"
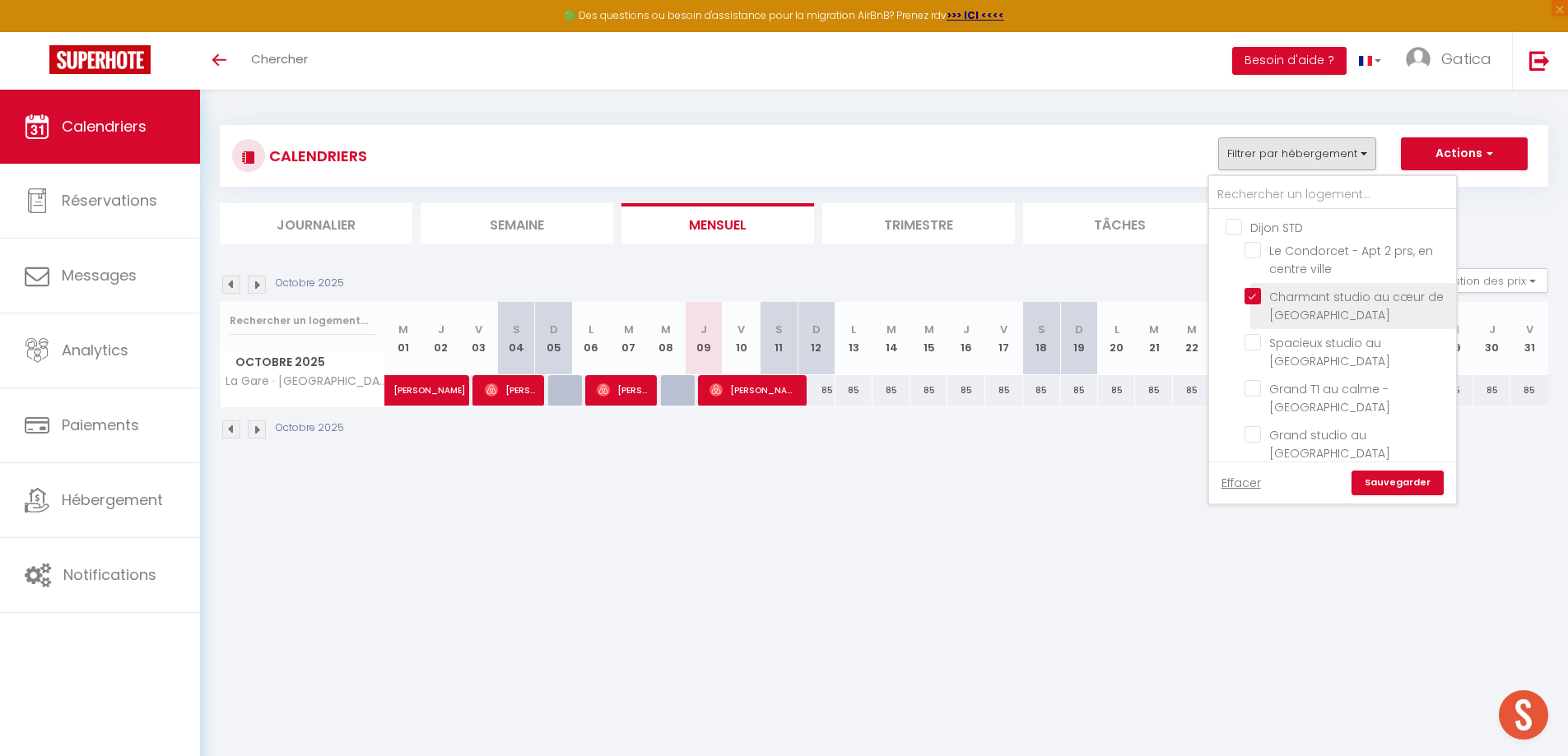
checkbox input "false"
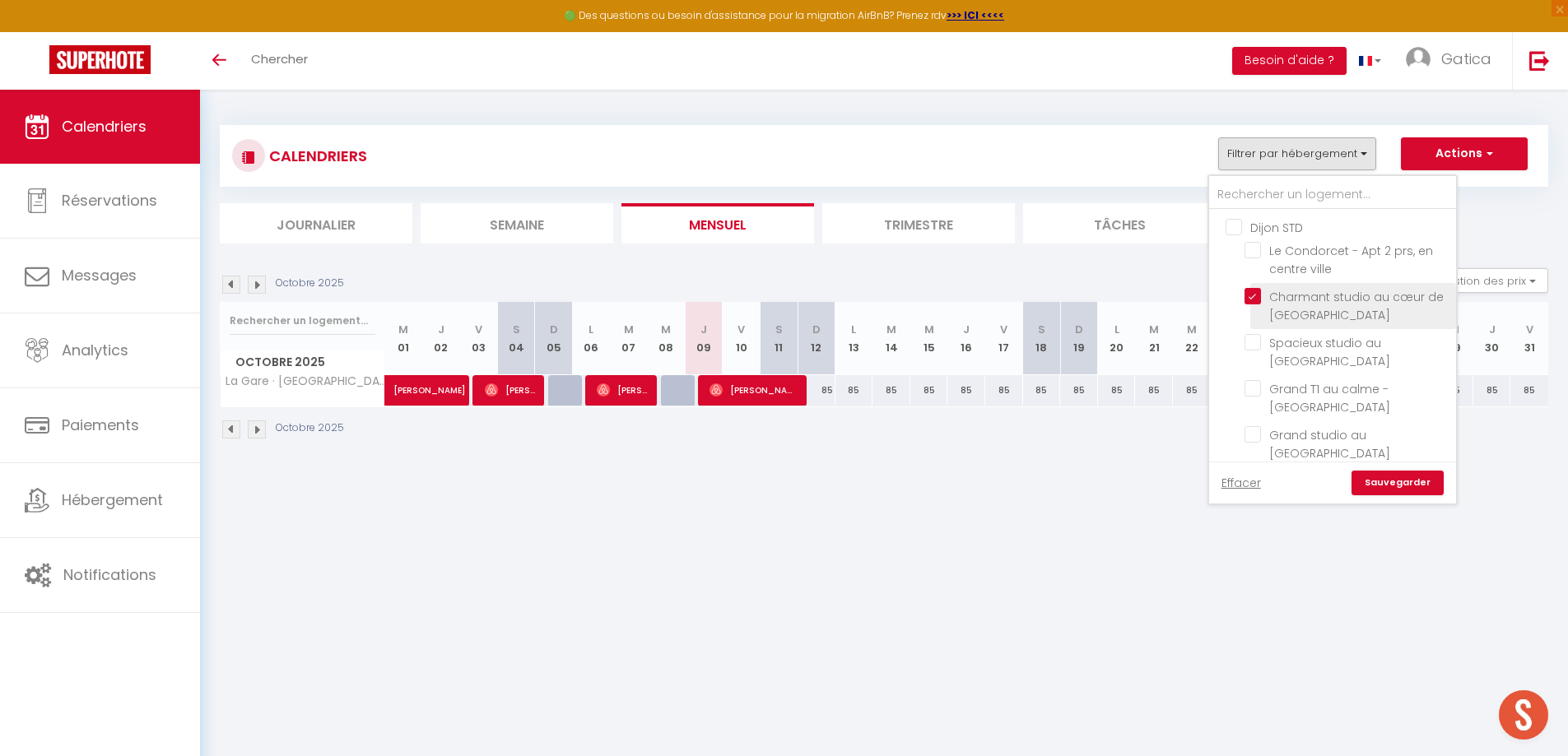
checkbox input "false"
click at [1251, 297] on input "Charmant studio au cœur de [GEOGRAPHIC_DATA]" at bounding box center [1347, 296] width 206 height 16
checkbox input "false"
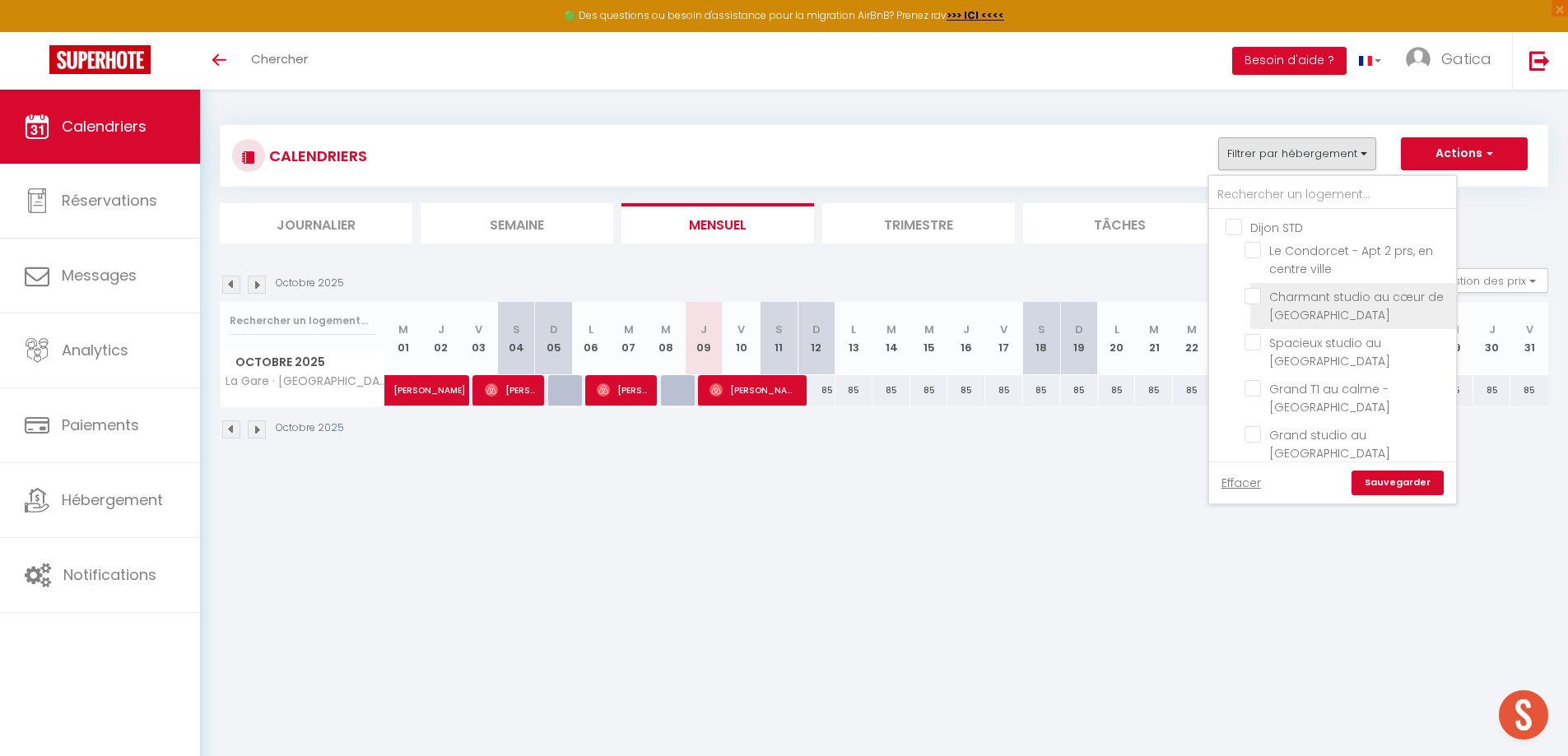
checkbox input "false"
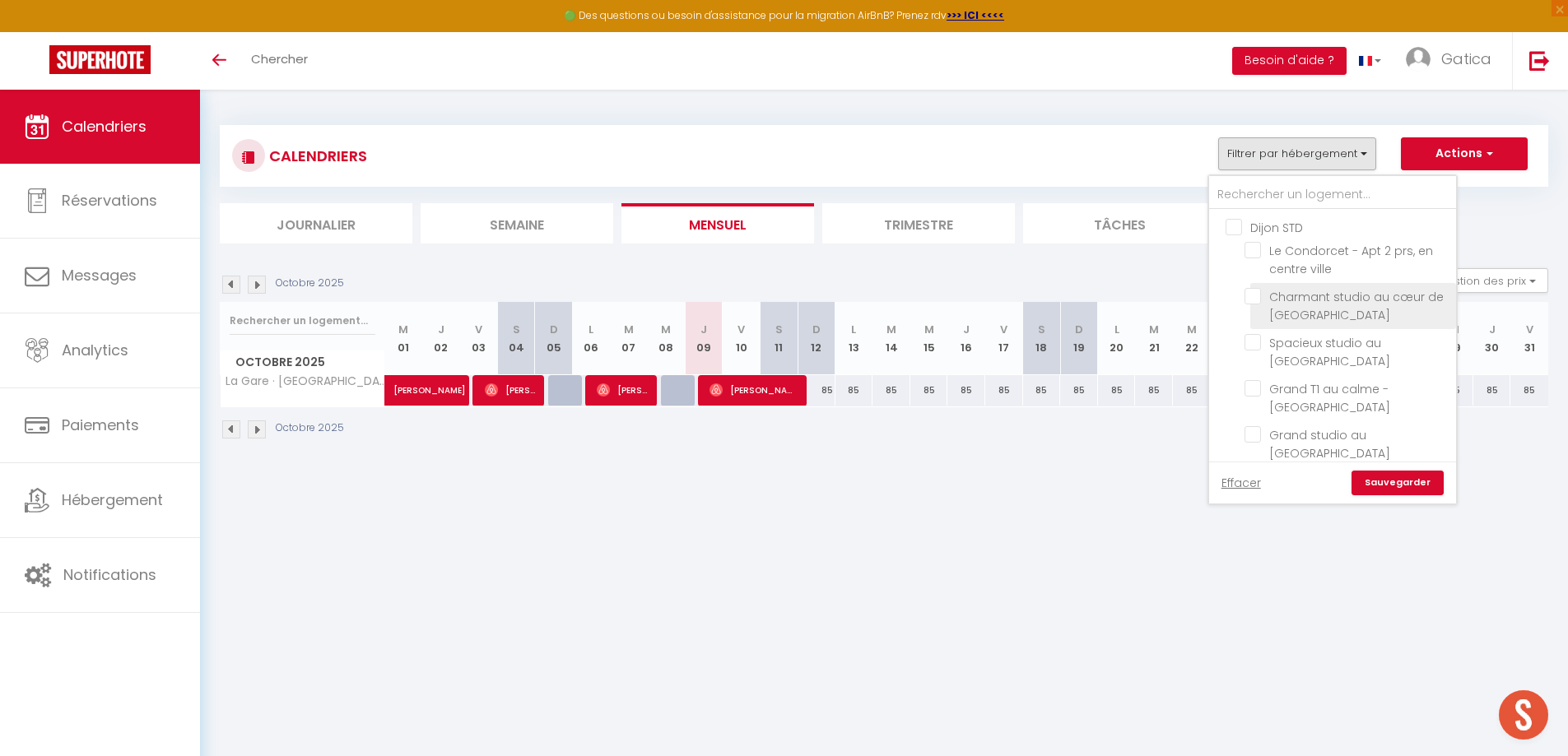
checkbox input "false"
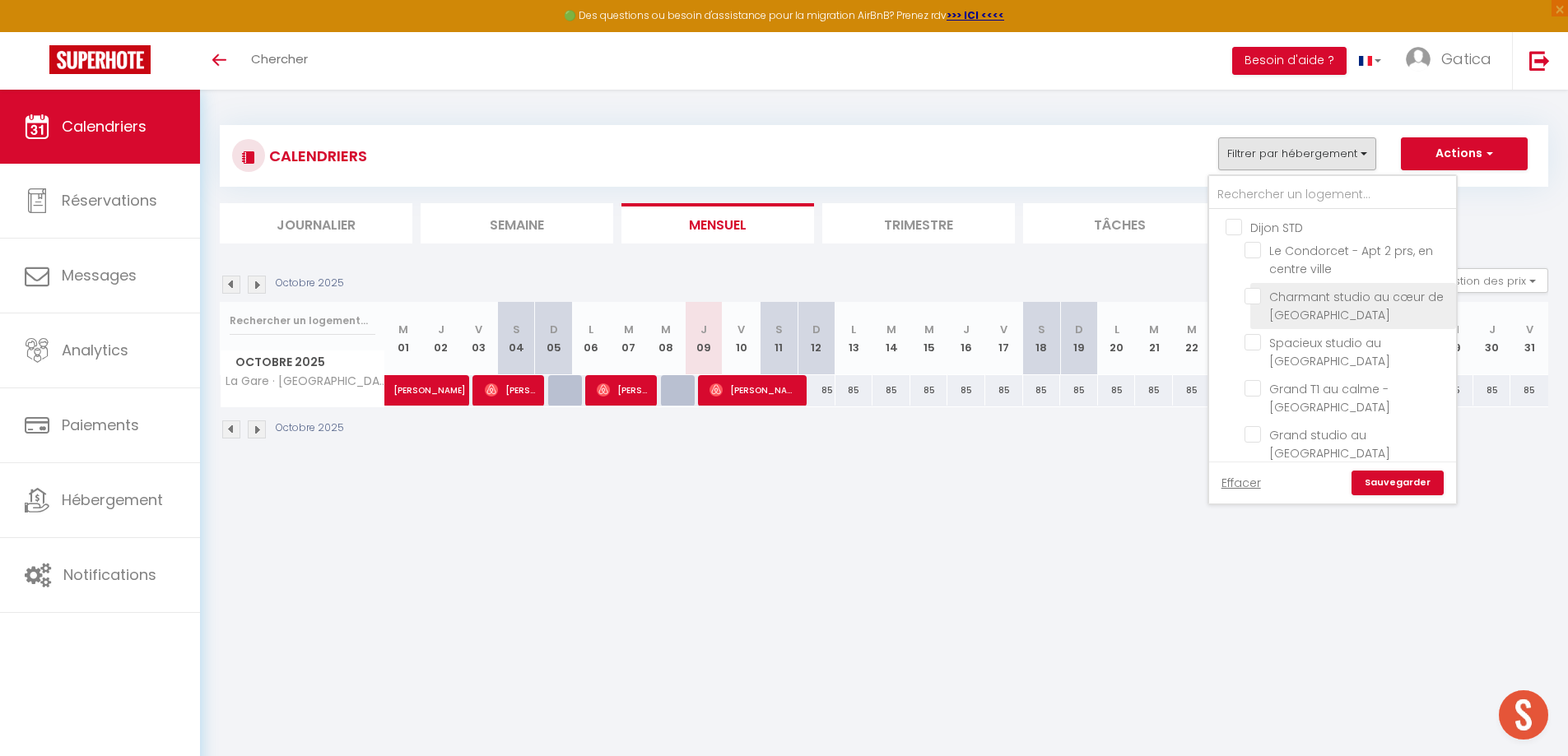
checkbox input "false"
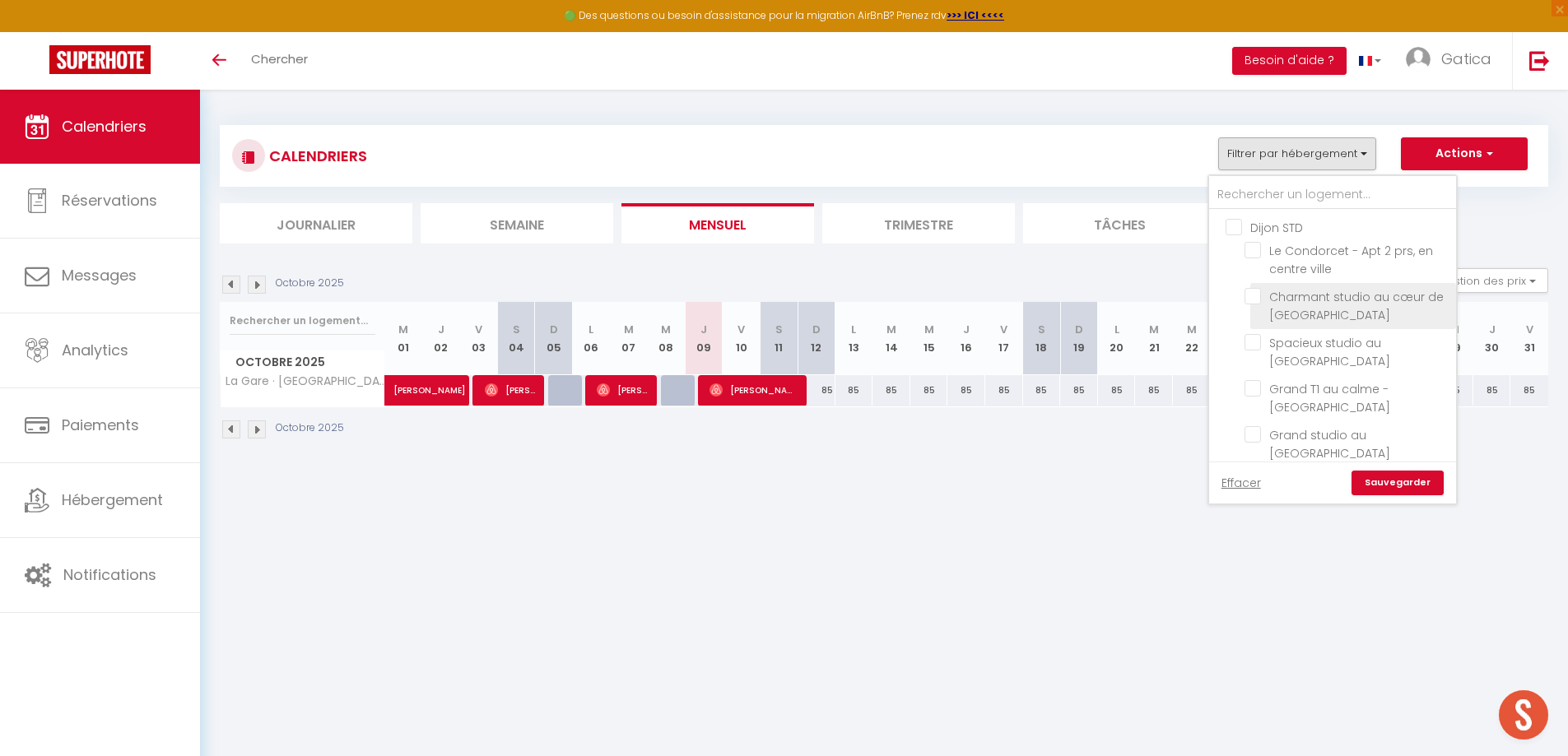
checkbox input "false"
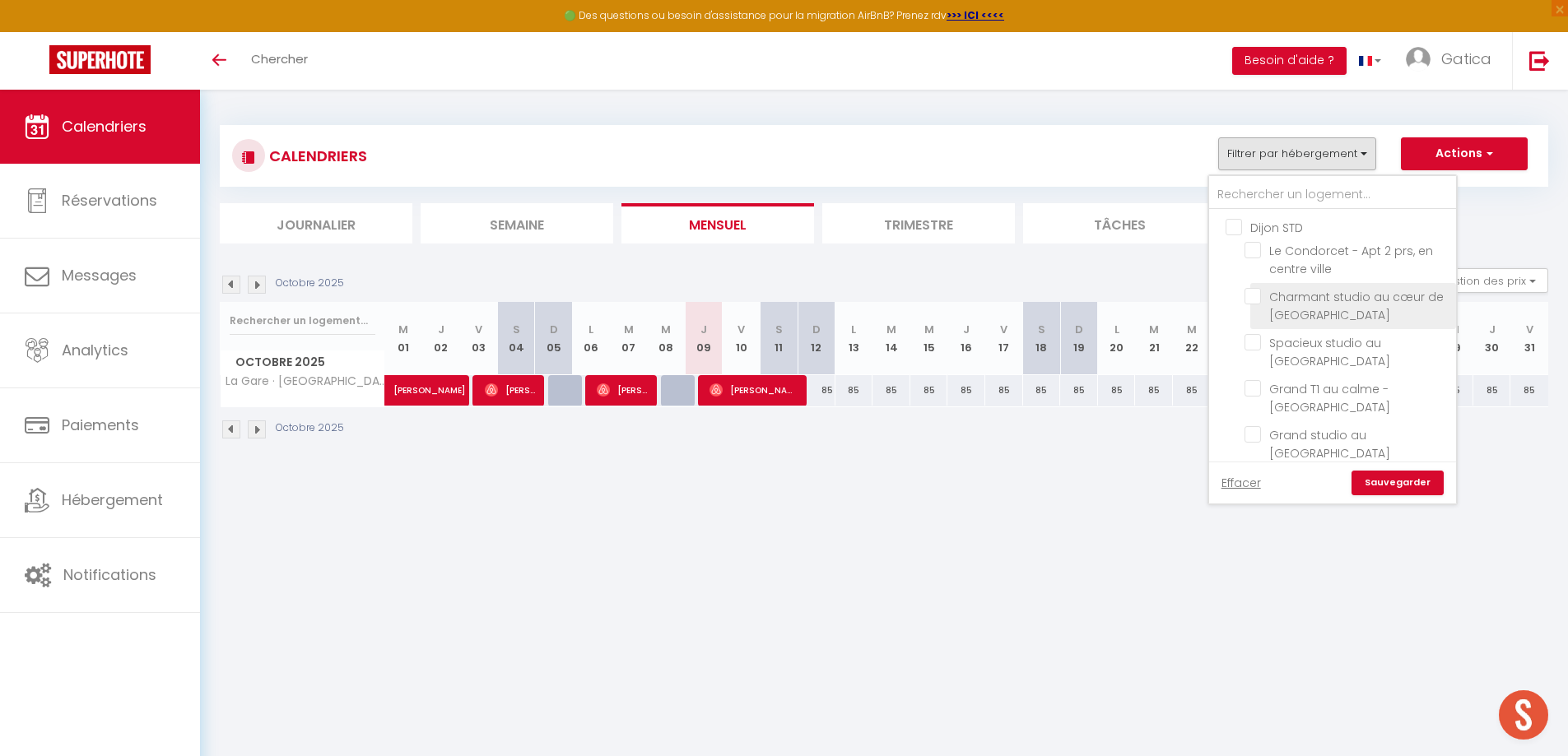
checkbox input "false"
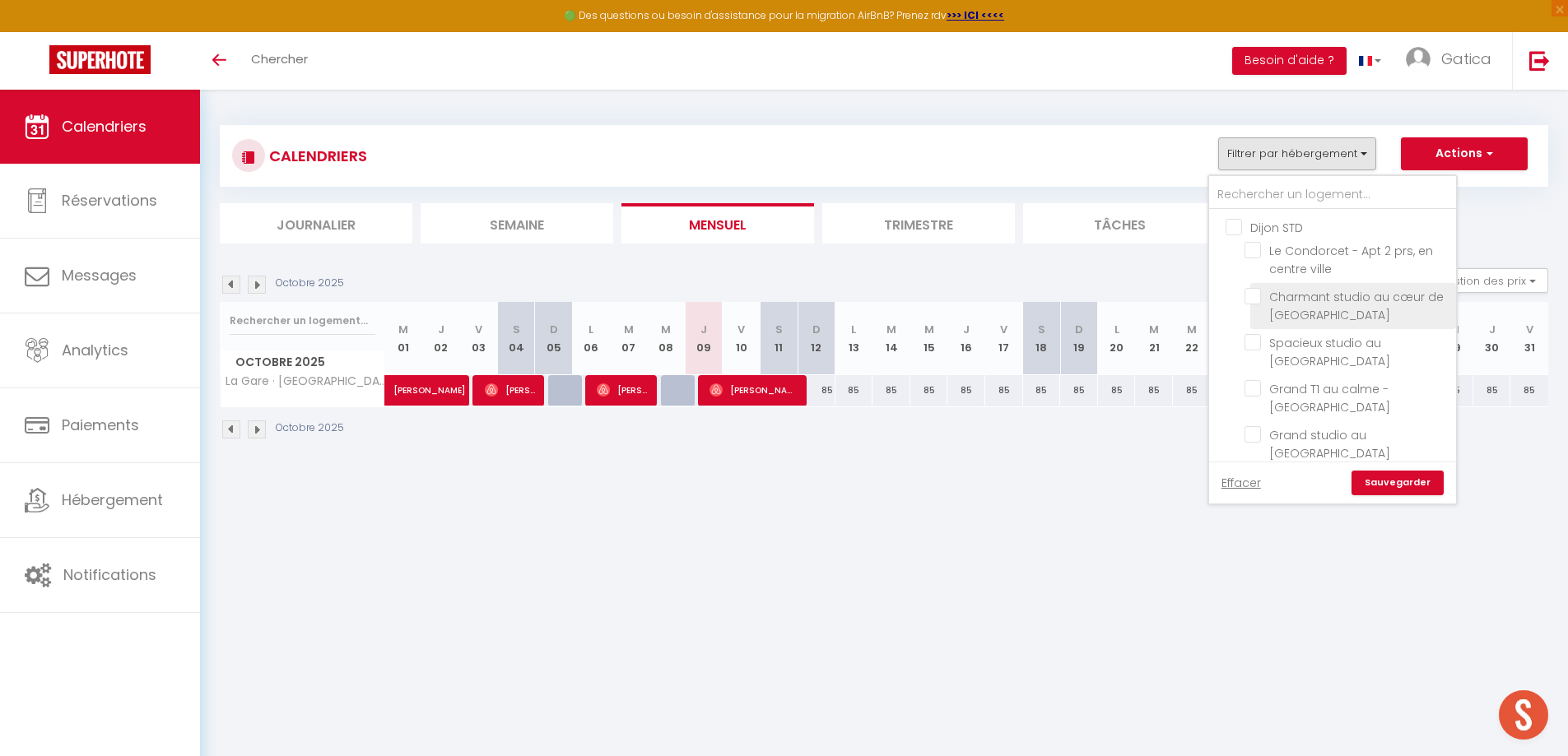
checkbox input "false"
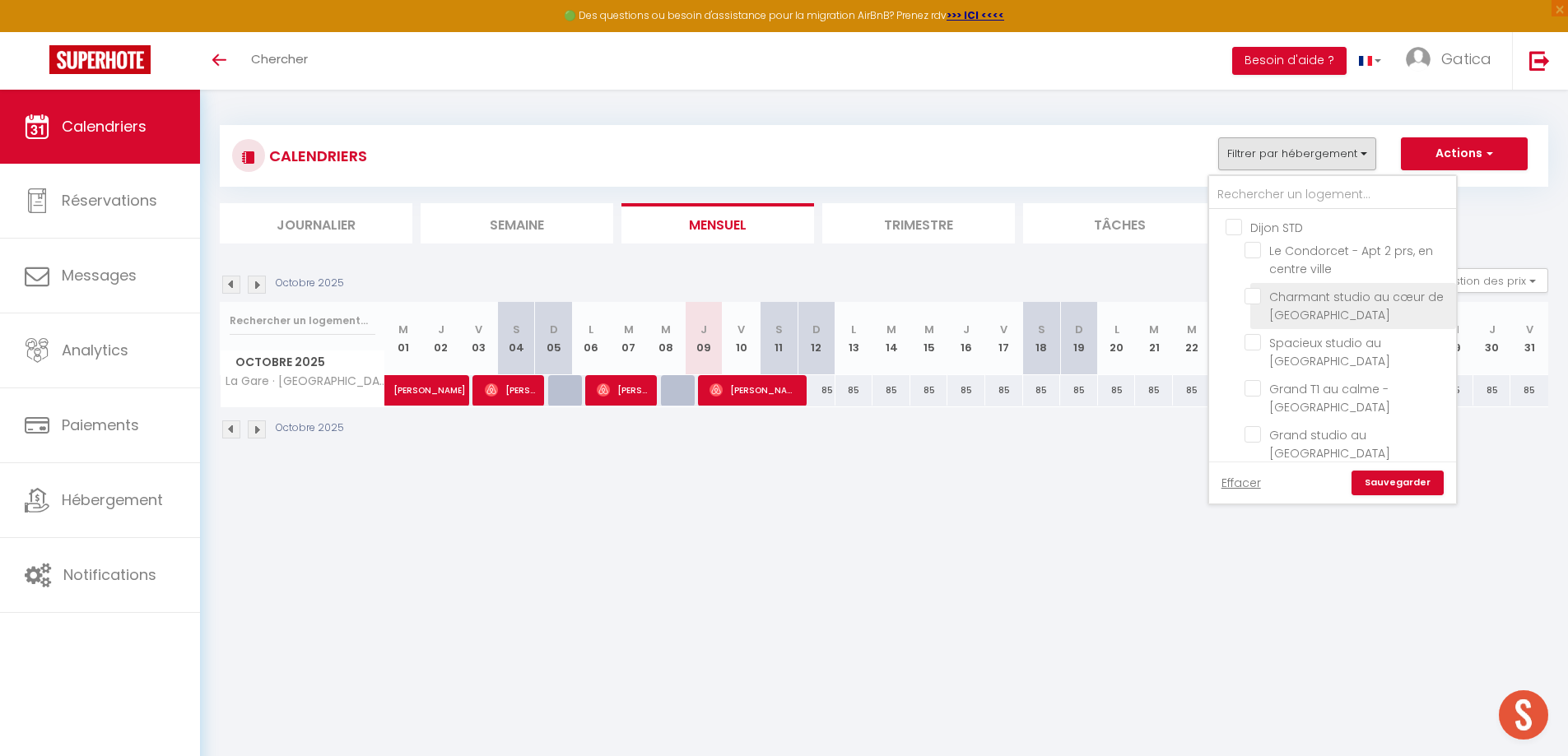
checkbox input "false"
click at [1252, 307] on input "Grand T1 au calme - [GEOGRAPHIC_DATA]" at bounding box center [1347, 306] width 206 height 16
checkbox input "true"
checkbox input "false"
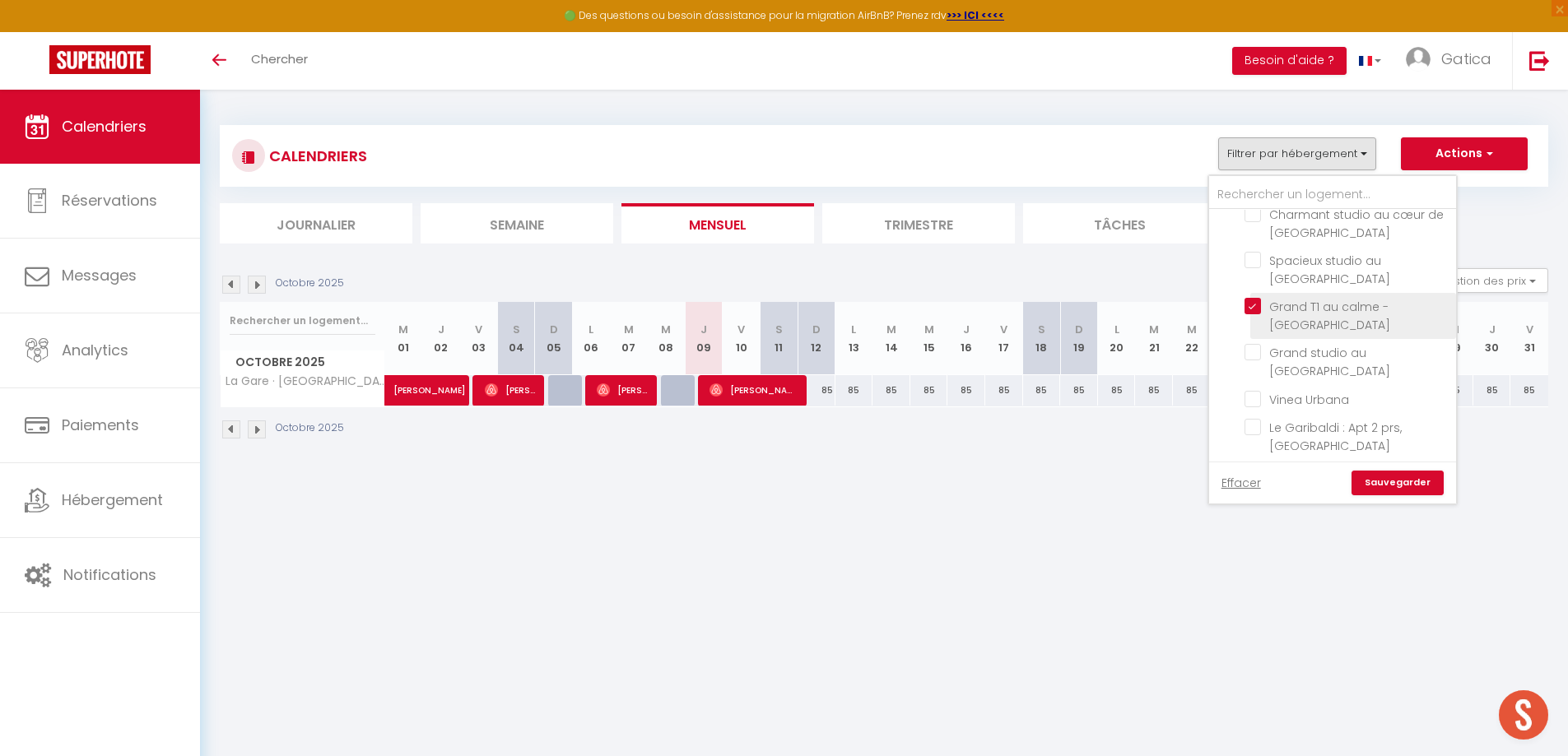
checkbox input "false"
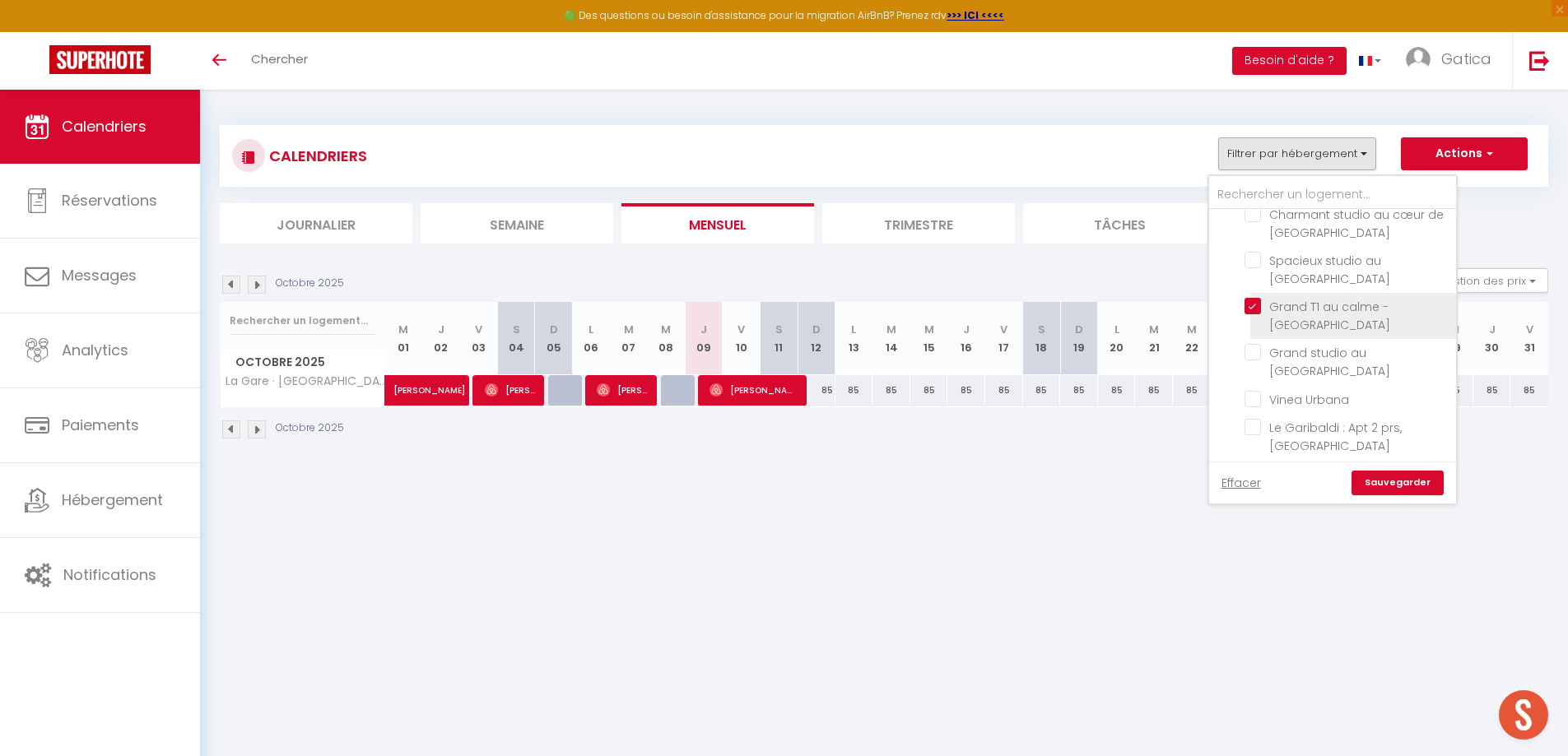
checkbox input "false"
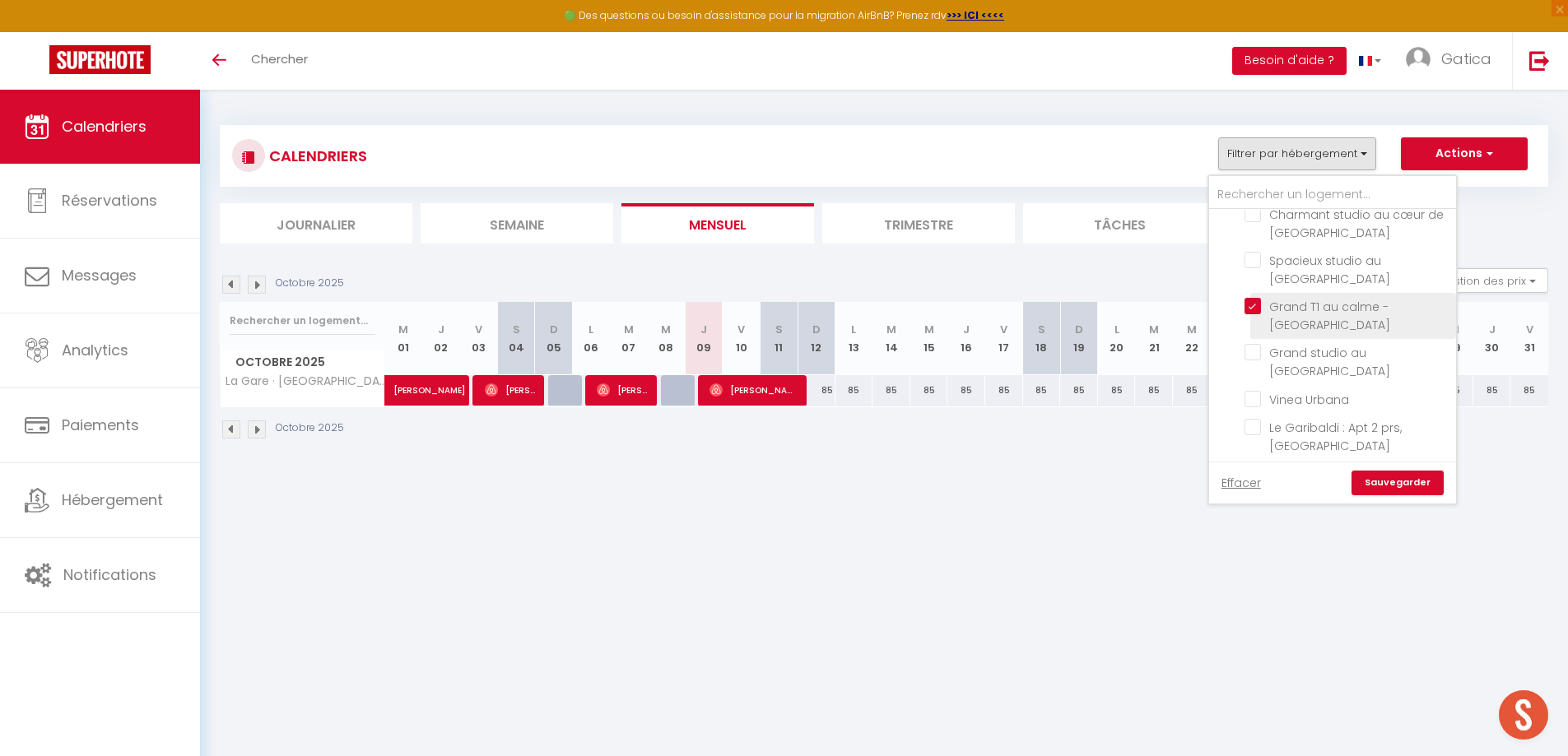
checkbox input "false"
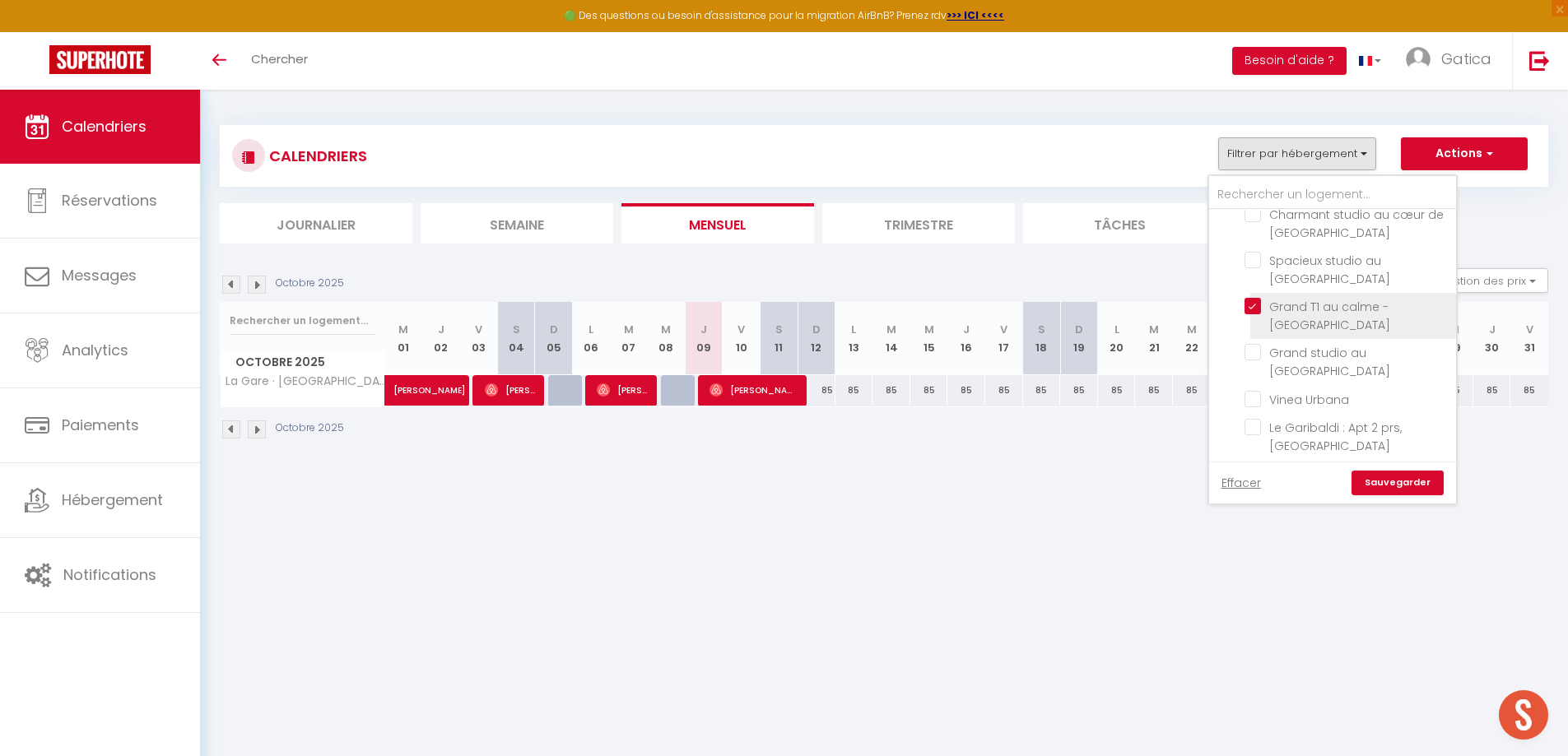
checkbox input "false"
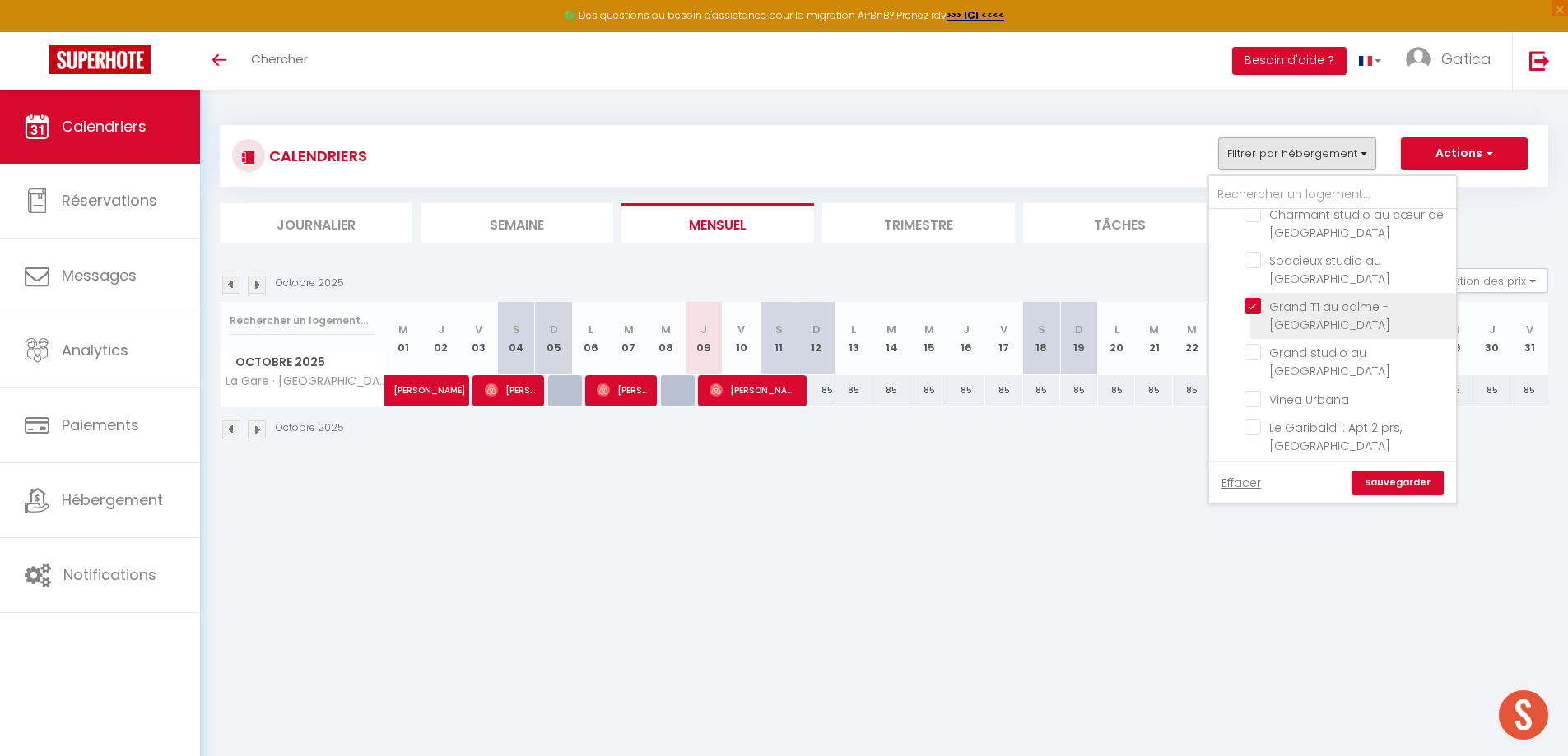
checkbox input "false"
click at [1245, 346] on input "Grand studio au [GEOGRAPHIC_DATA]" at bounding box center [1347, 352] width 206 height 16
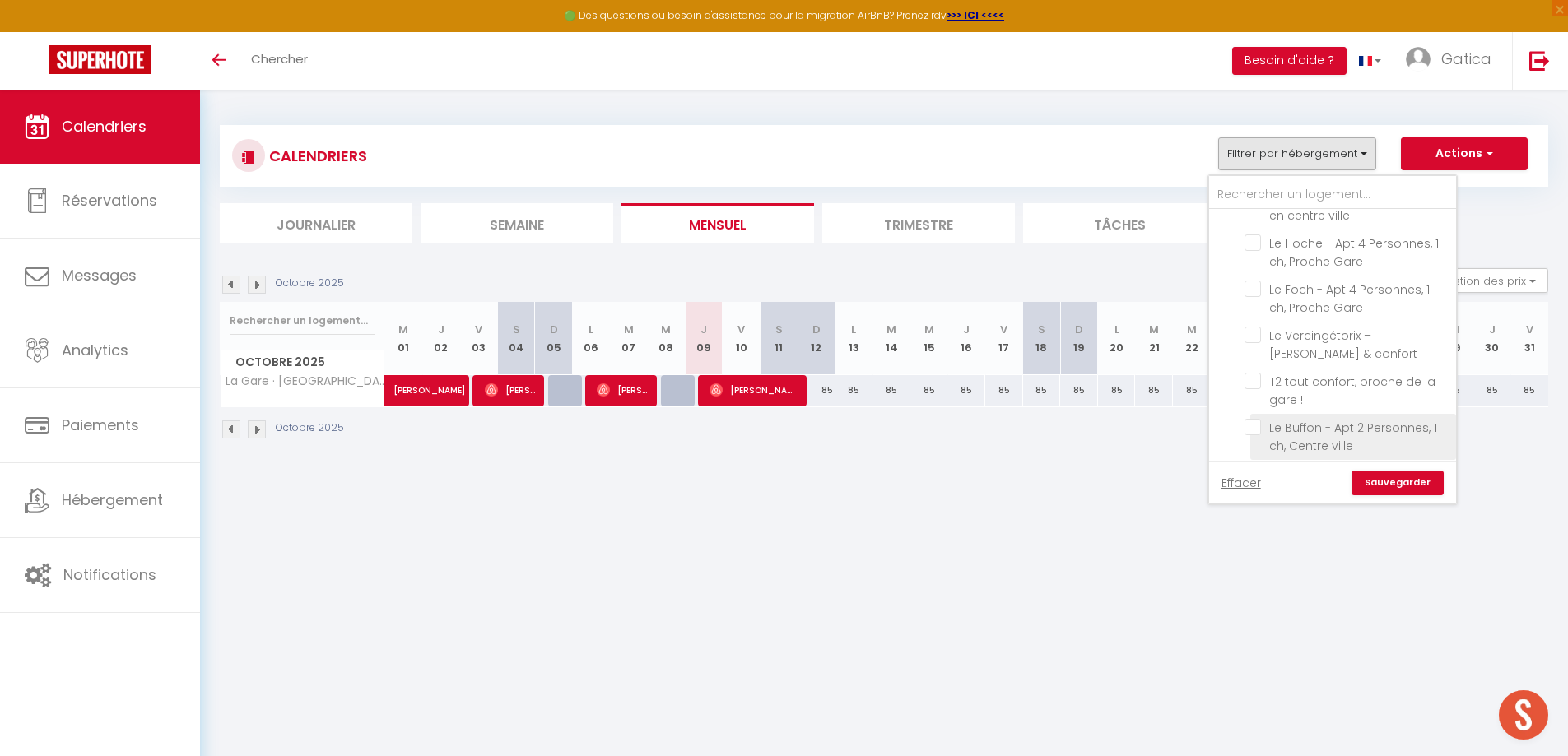
scroll to position [1070, 0]
click at [1260, 416] on input "Le Vercingétorix – [PERSON_NAME] & confort" at bounding box center [1347, 424] width 206 height 16
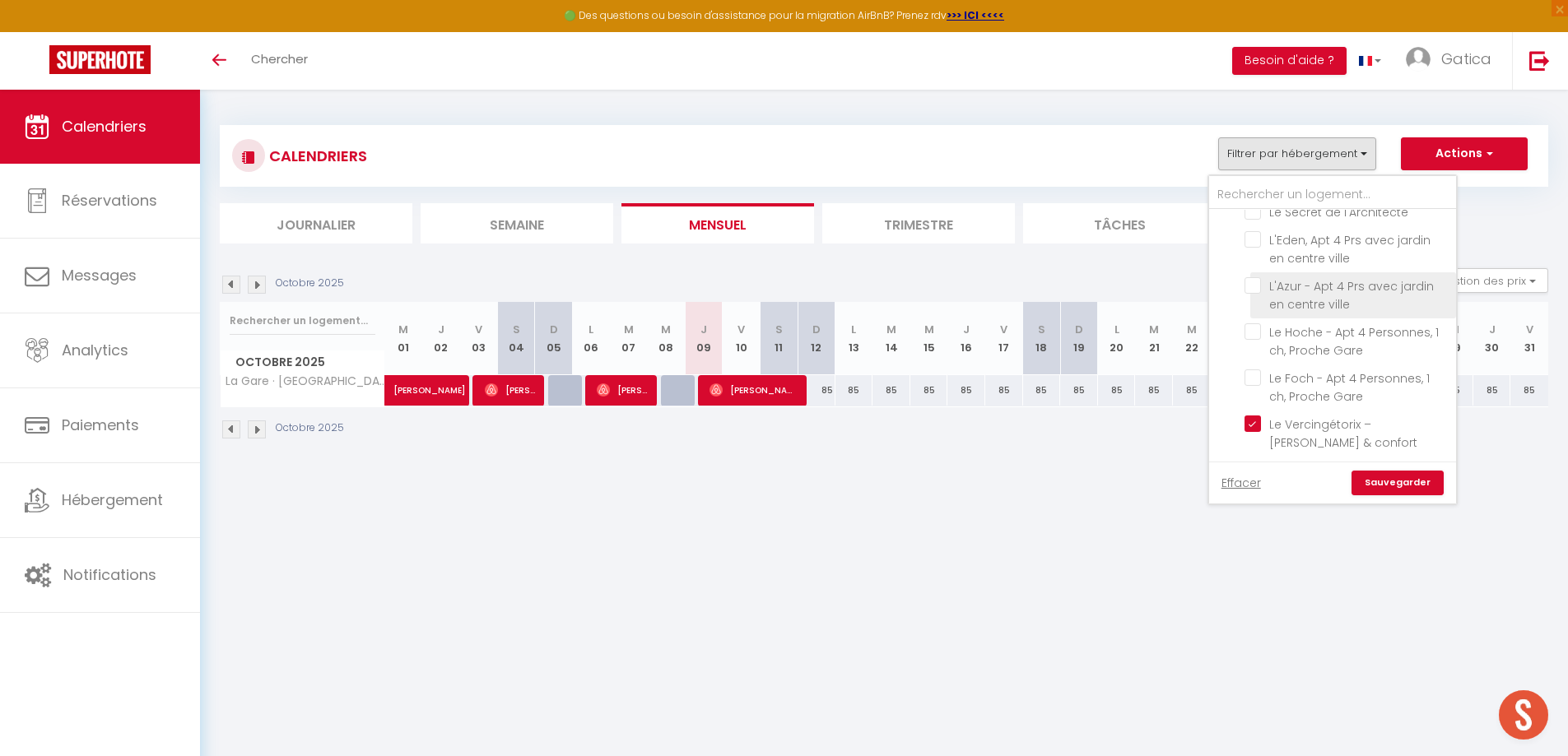
click at [1255, 277] on input "L'Azur - Apt 4 Prs avec jardin en centre ville" at bounding box center [1347, 285] width 206 height 16
click at [1386, 482] on link "Sauvegarder" at bounding box center [1397, 483] width 92 height 25
